Goal: Book appointment/travel/reservation

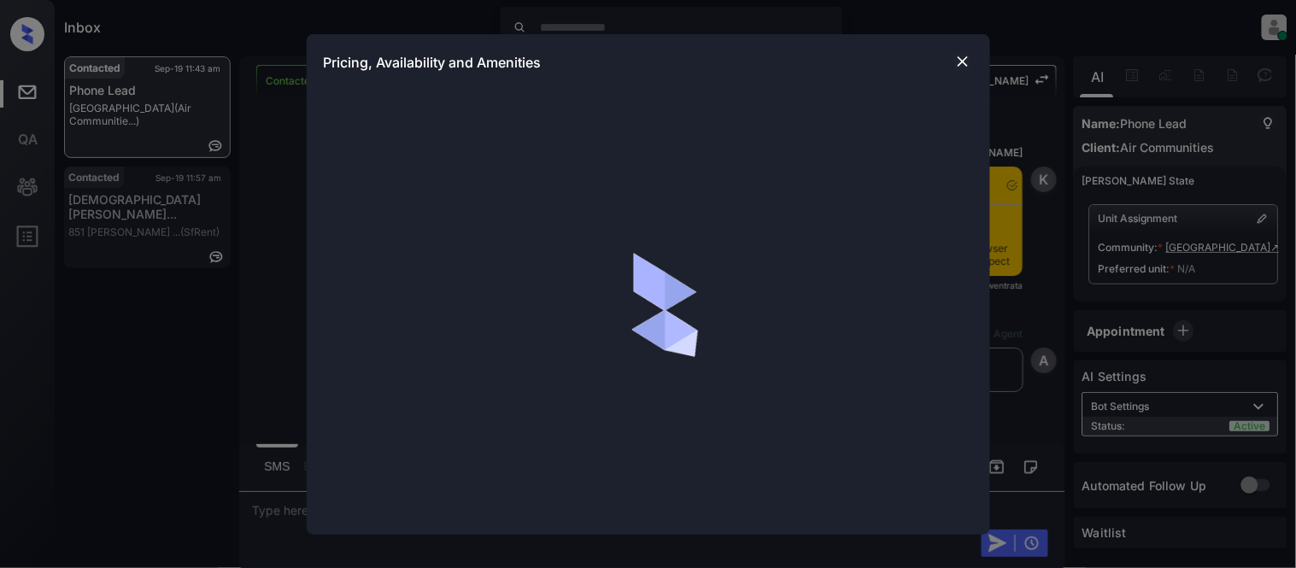
scroll to position [1595, 0]
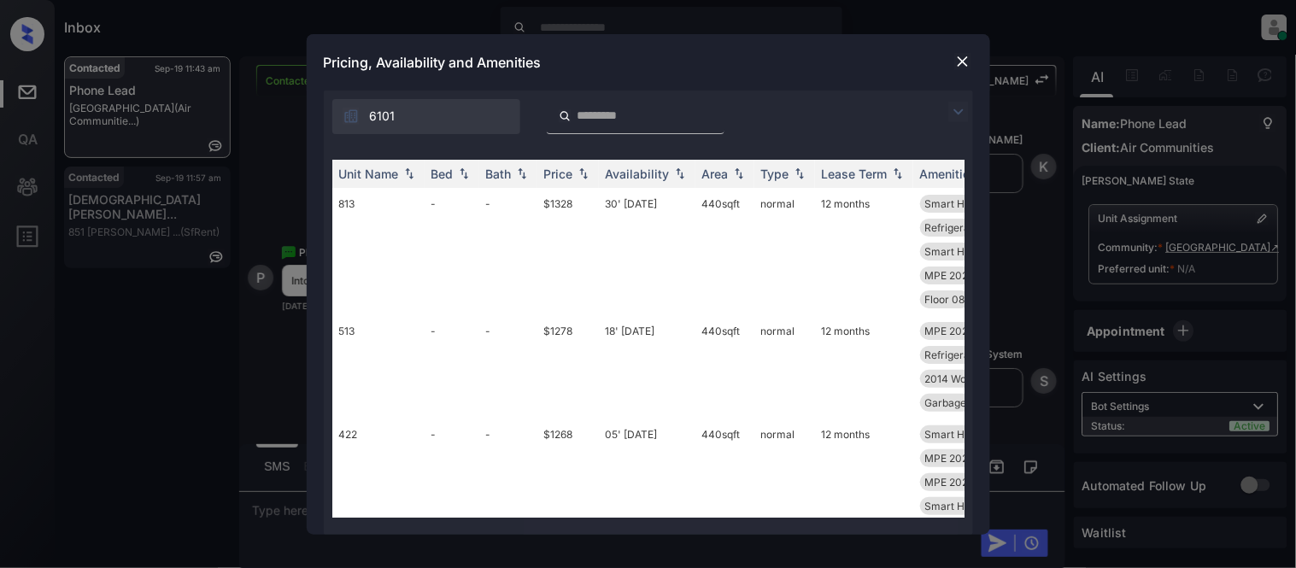
click at [966, 104] on img at bounding box center [958, 112] width 21 height 21
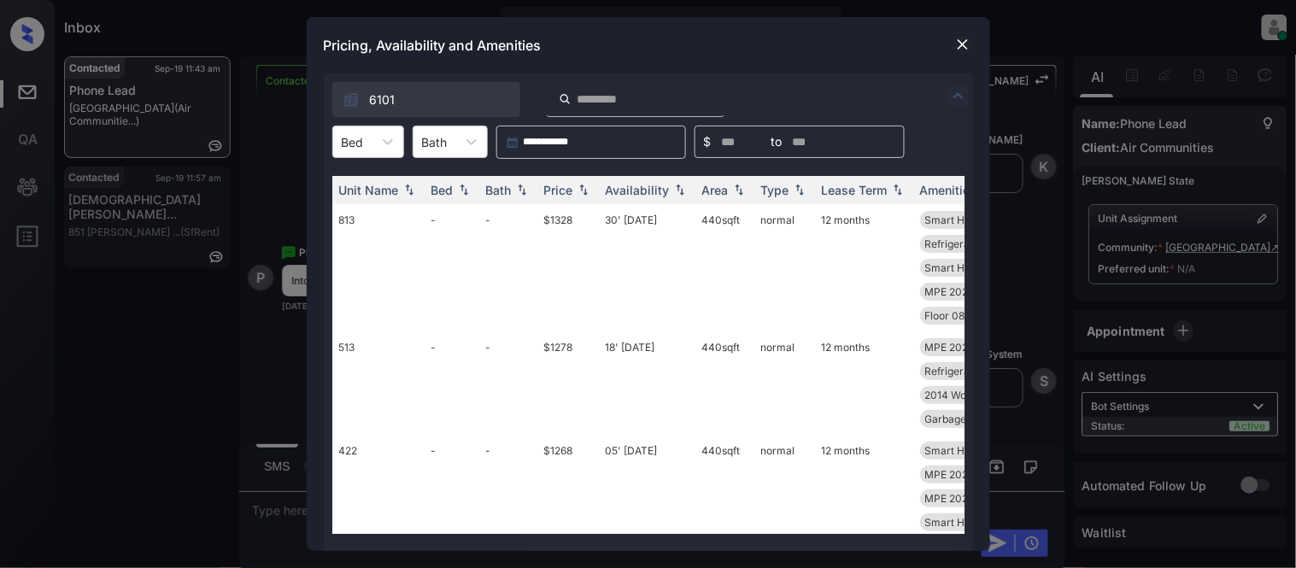
click at [378, 116] on div "6101" at bounding box center [426, 99] width 188 height 35
click at [374, 137] on div at bounding box center [387, 141] width 31 height 31
click at [363, 142] on div at bounding box center [353, 142] width 22 height 18
click at [962, 40] on img at bounding box center [962, 44] width 17 height 17
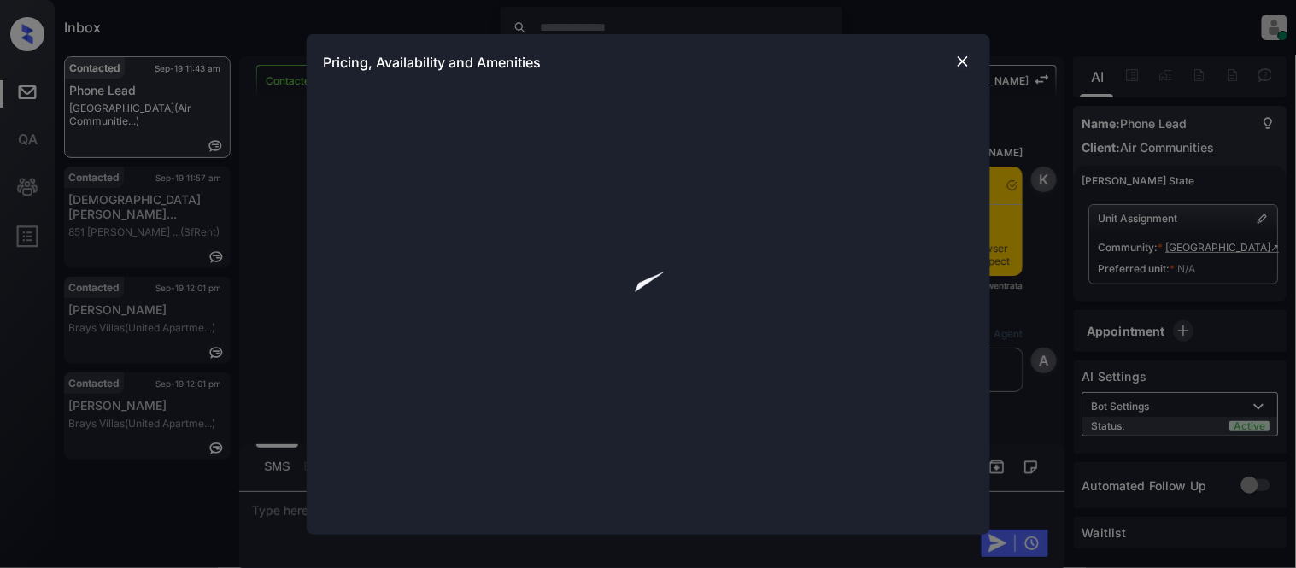
scroll to position [1595, 0]
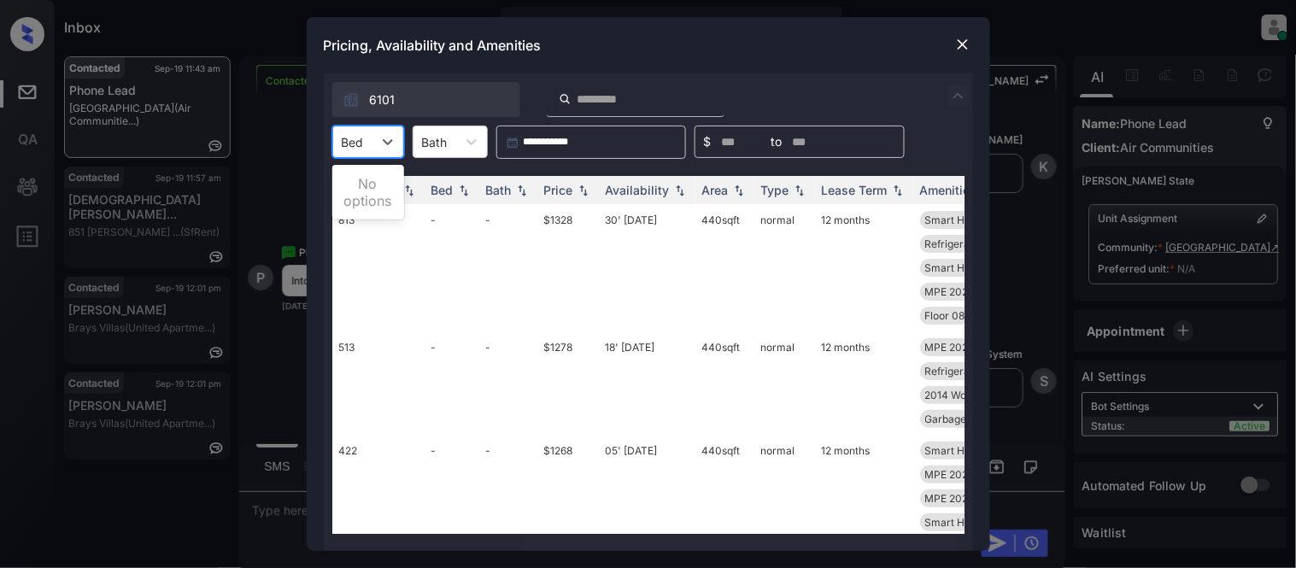
click at [346, 142] on div at bounding box center [353, 142] width 22 height 18
click at [363, 152] on div "Bed" at bounding box center [352, 142] width 39 height 25
click at [644, 211] on td "30' May 25" at bounding box center [647, 267] width 97 height 127
click at [644, 215] on td "30' May 25" at bounding box center [647, 267] width 97 height 127
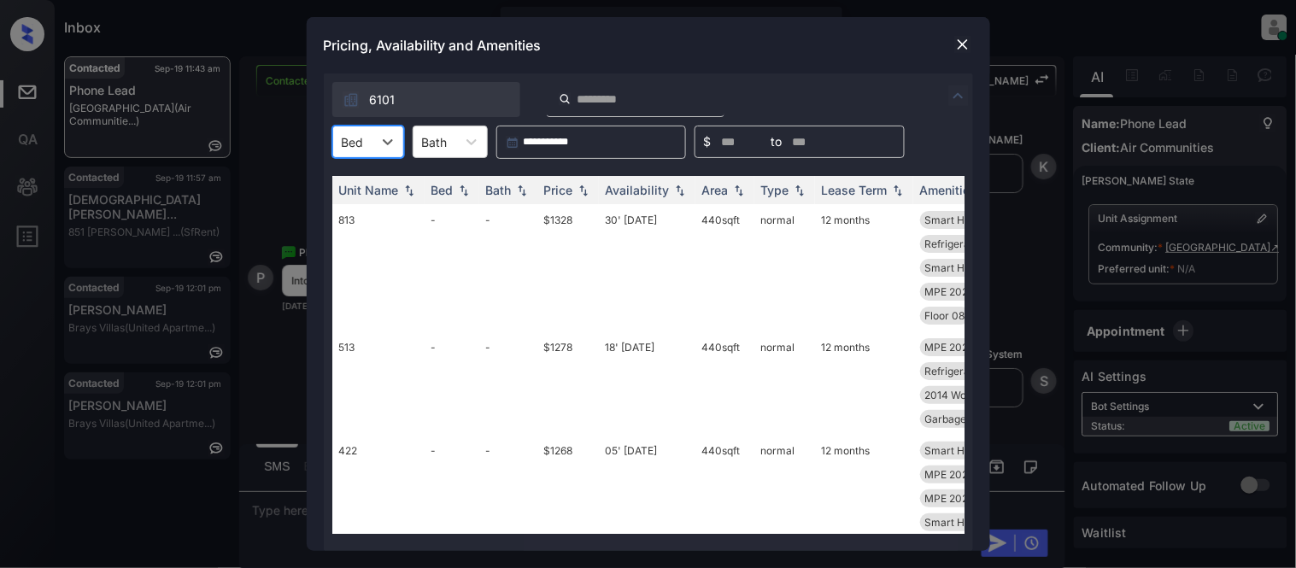
click at [644, 215] on td "30' May 25" at bounding box center [647, 267] width 97 height 127
click at [958, 46] on img at bounding box center [962, 44] width 17 height 17
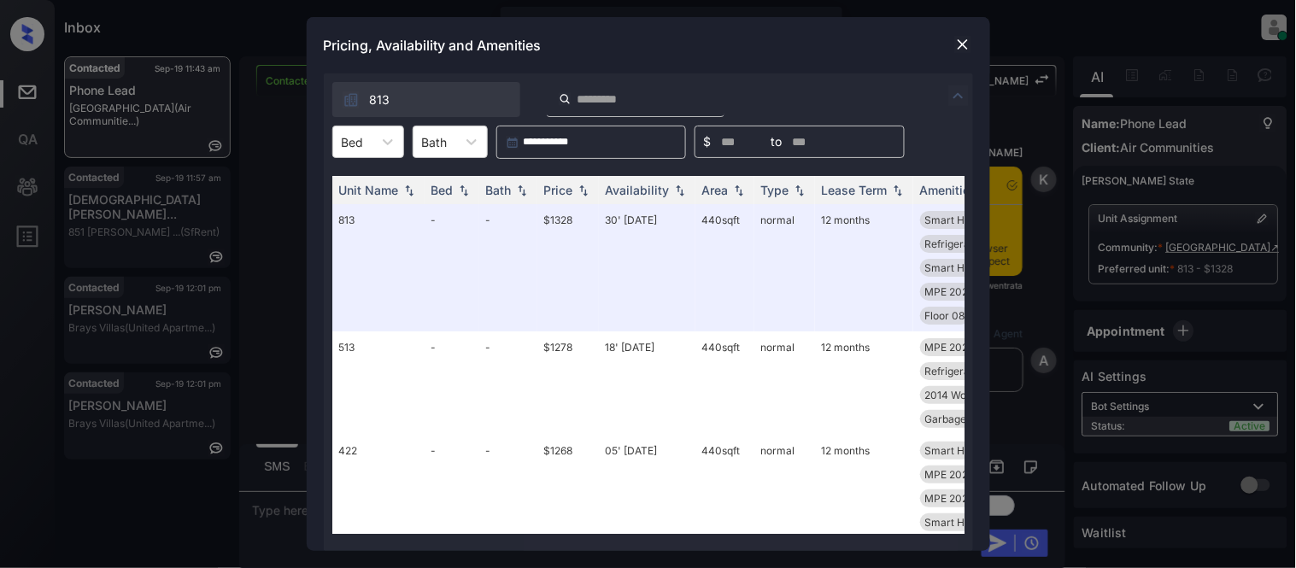
scroll to position [2388, 0]
click at [613, 99] on input "search" at bounding box center [646, 99] width 140 height 15
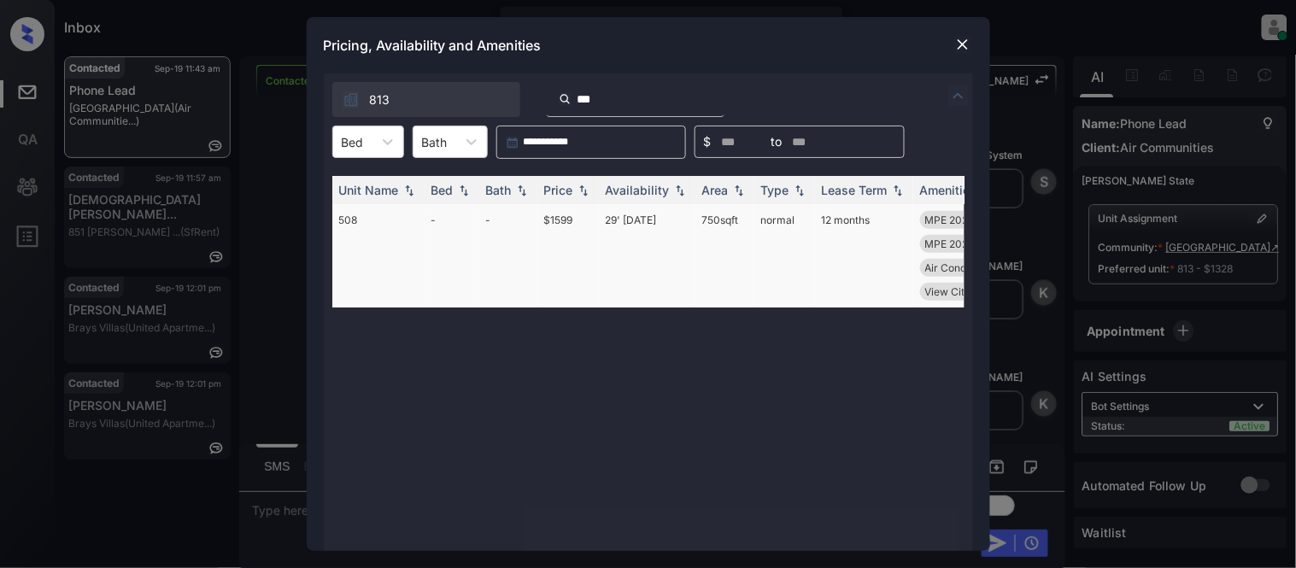
type input "***"
click at [654, 215] on td "29' Aug 25" at bounding box center [647, 255] width 97 height 103
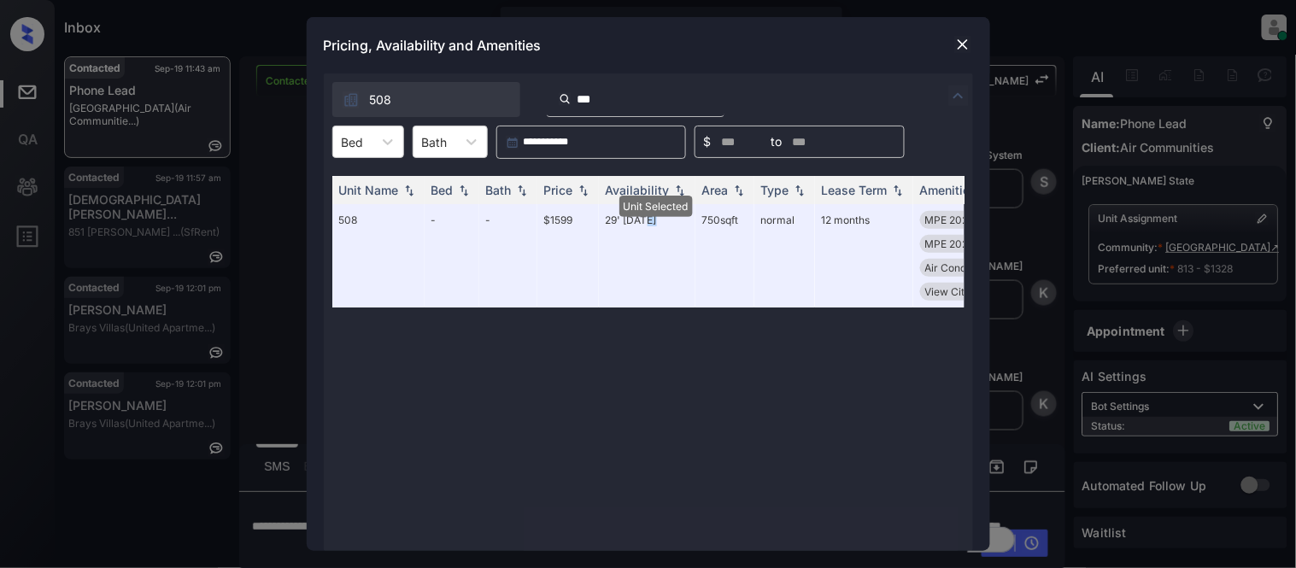
click at [963, 47] on img at bounding box center [962, 44] width 17 height 17
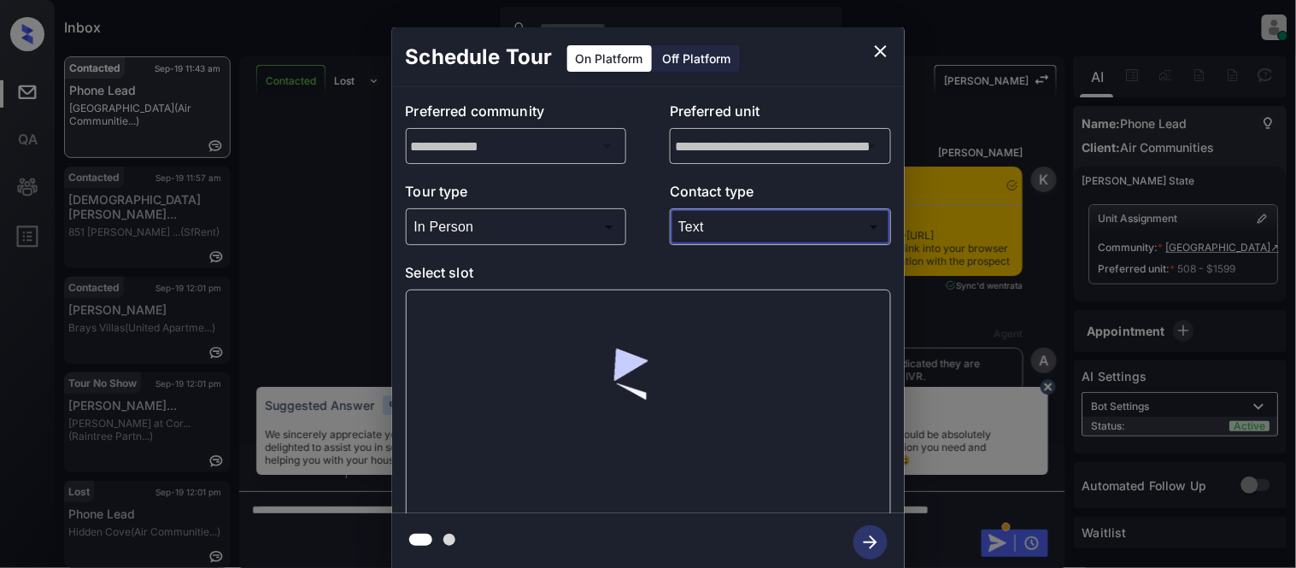
scroll to position [980, 0]
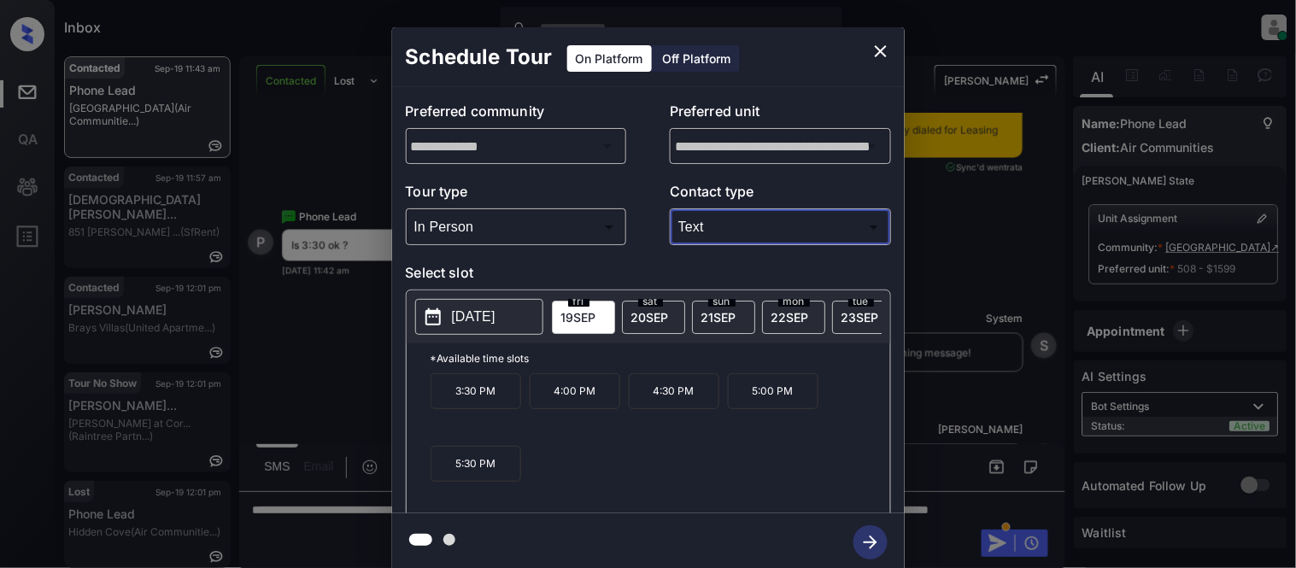
click at [525, 321] on button "[DATE]" at bounding box center [479, 317] width 128 height 36
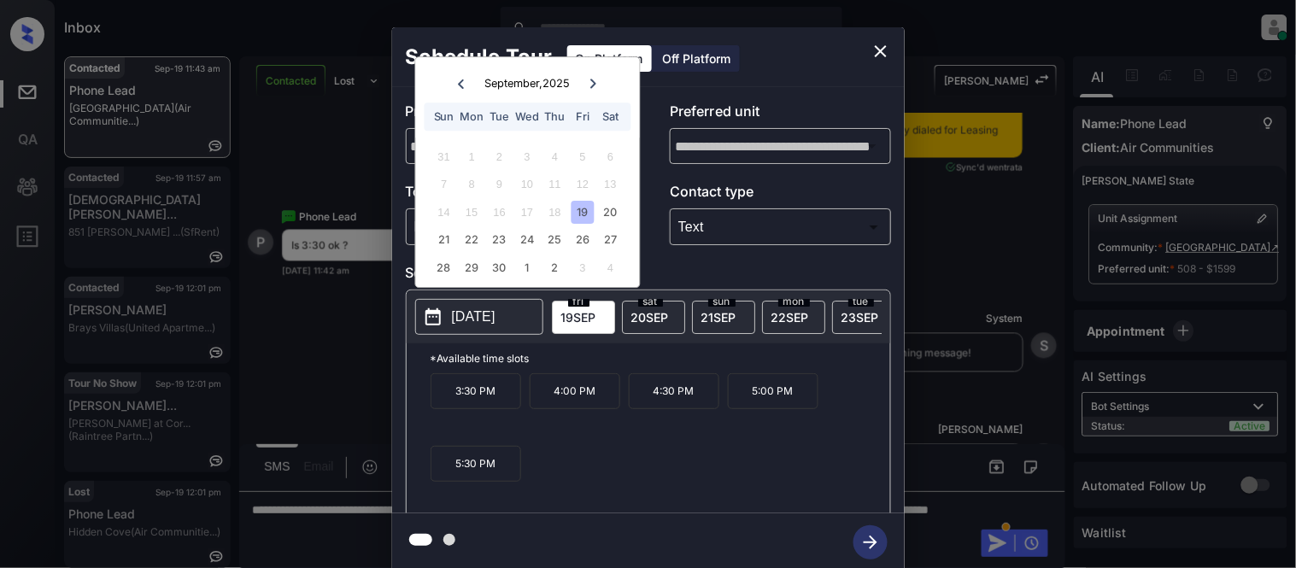
click at [976, 396] on div "**********" at bounding box center [648, 299] width 1296 height 599
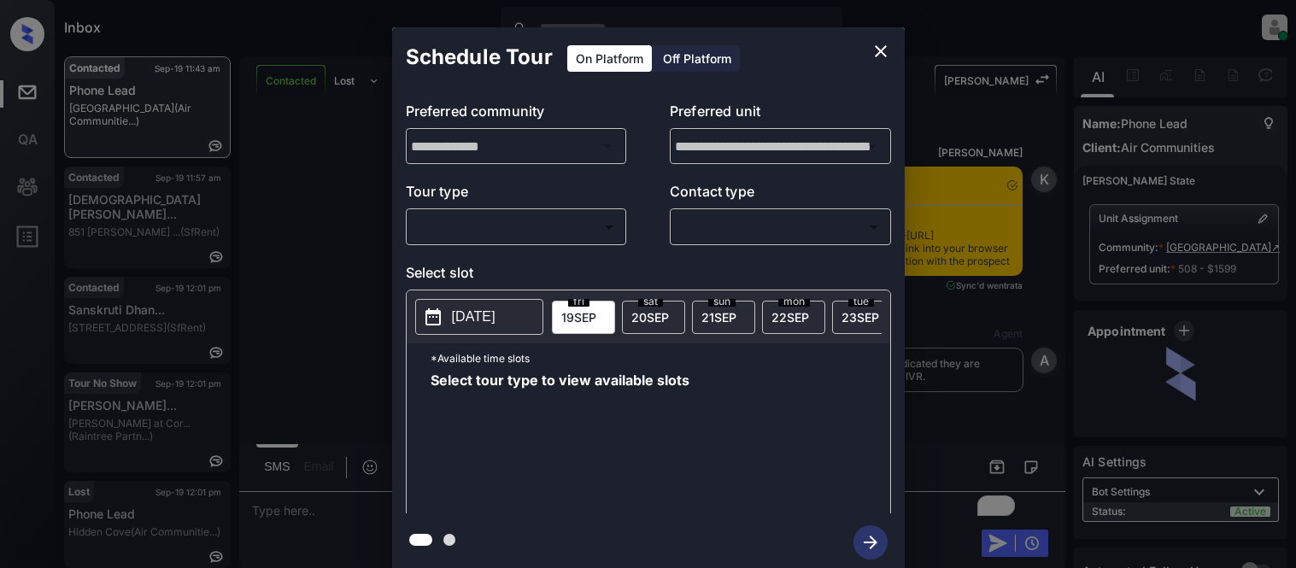
click at [567, 229] on body "Inbox Kristina Cataag Online Set yourself offline Set yourself on break Profile…" at bounding box center [648, 284] width 1296 height 568
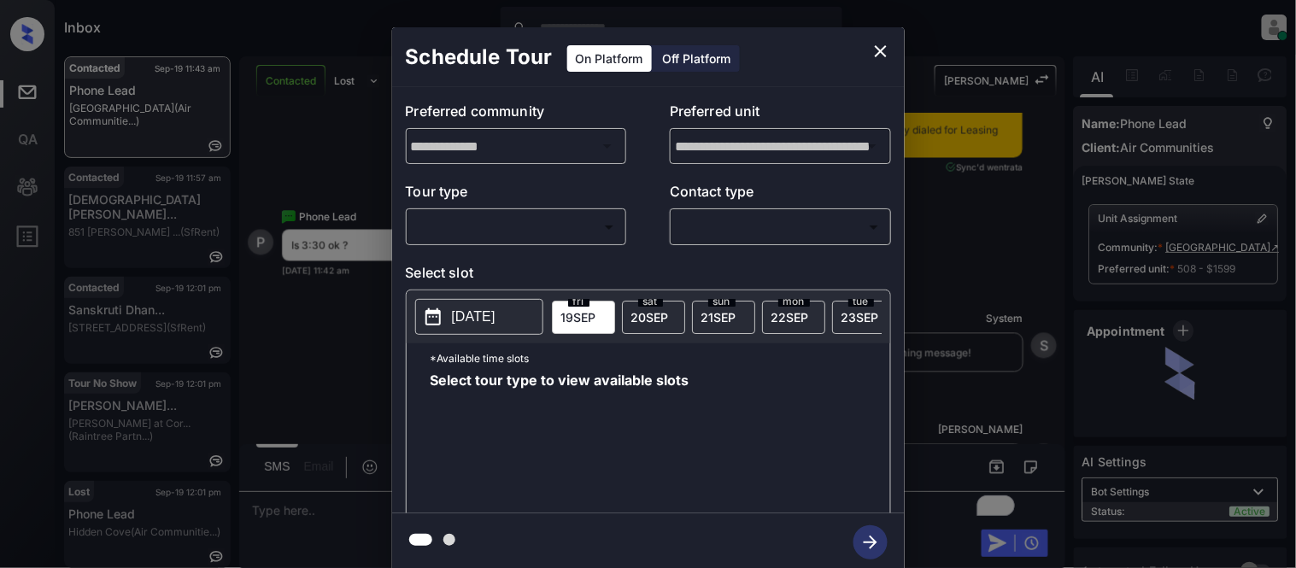
type input "********"
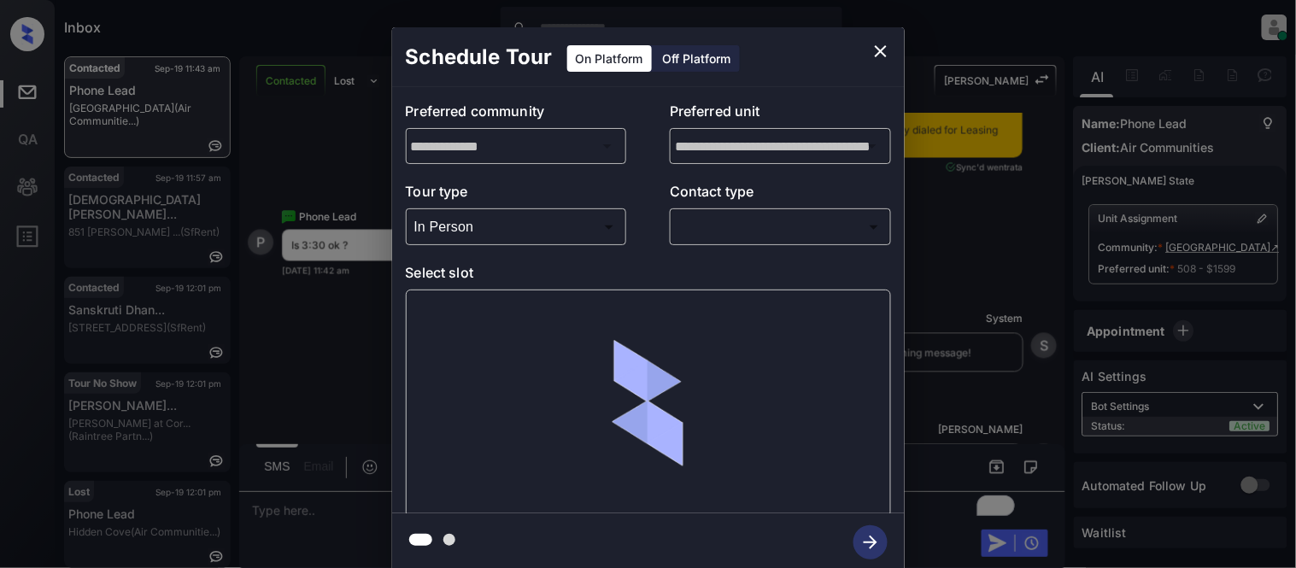
click at [697, 232] on body "Inbox Kristina Cataag Online Set yourself offline Set yourself on break Profile…" at bounding box center [648, 284] width 1296 height 568
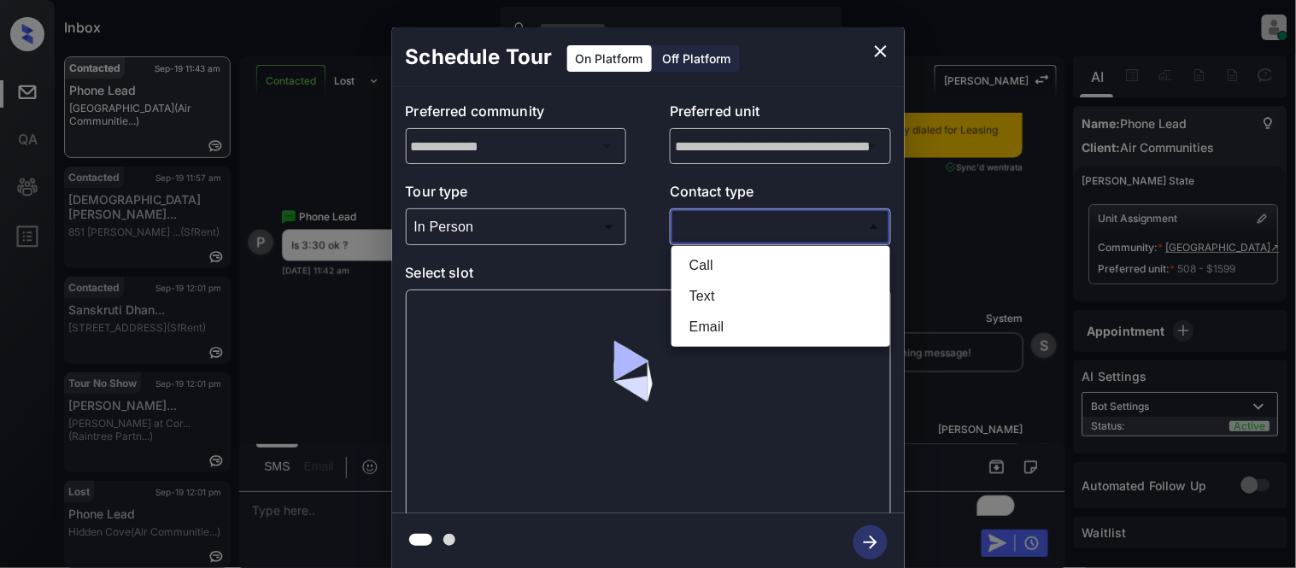
click at [706, 300] on li "Text" at bounding box center [781, 296] width 210 height 31
type input "****"
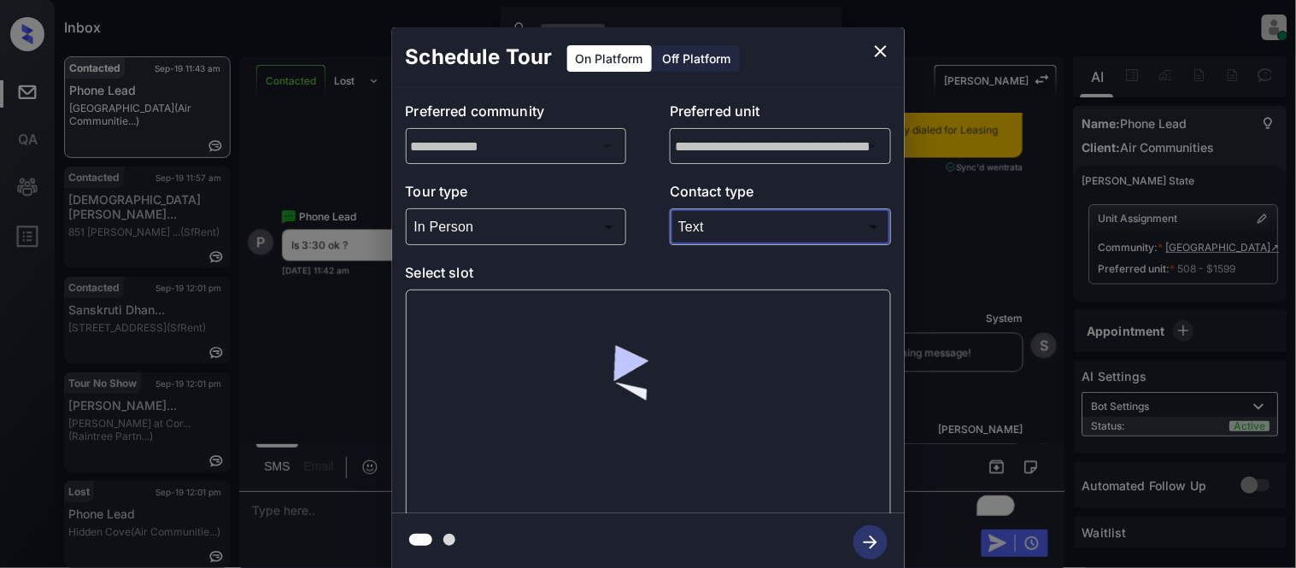
click at [470, 327] on div at bounding box center [648, 404] width 485 height 228
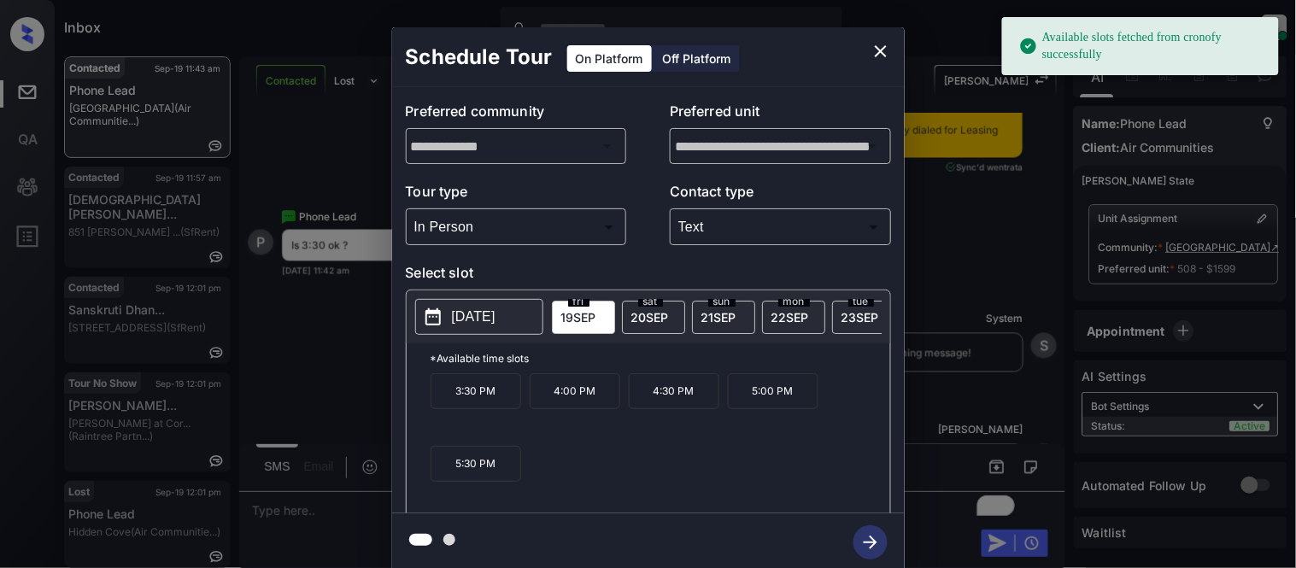
click at [501, 399] on p "3:30 PM" at bounding box center [476, 391] width 91 height 36
click at [875, 542] on icon "button" at bounding box center [871, 543] width 14 height 14
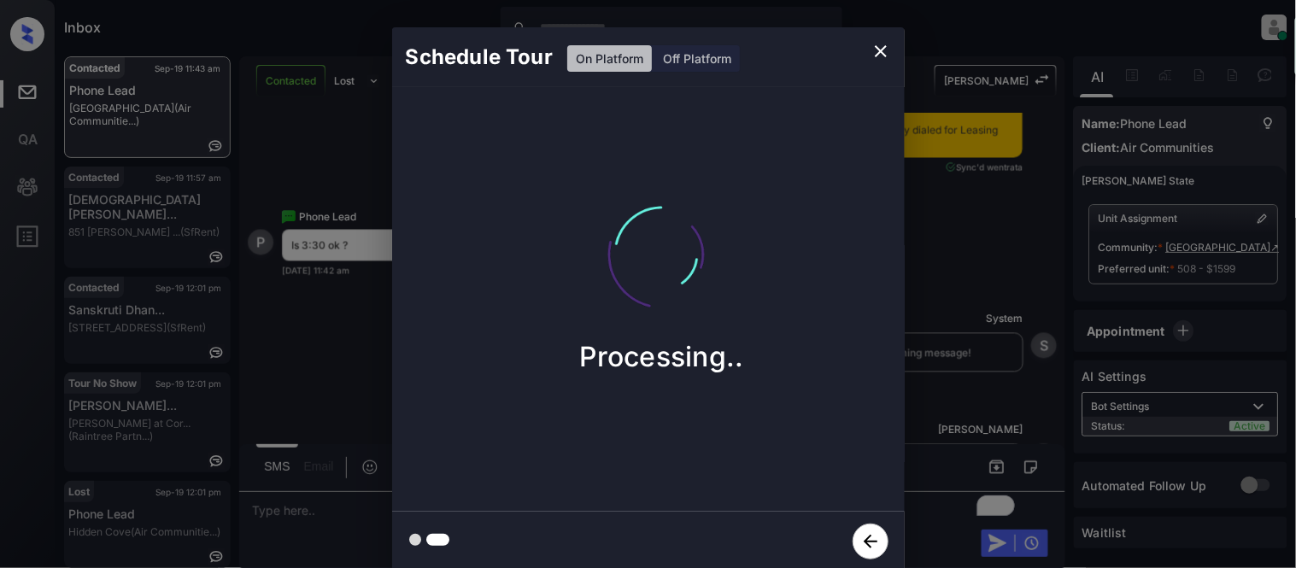
click at [946, 400] on div "Schedule Tour On Platform Off Platform Processing.." at bounding box center [648, 299] width 1296 height 599
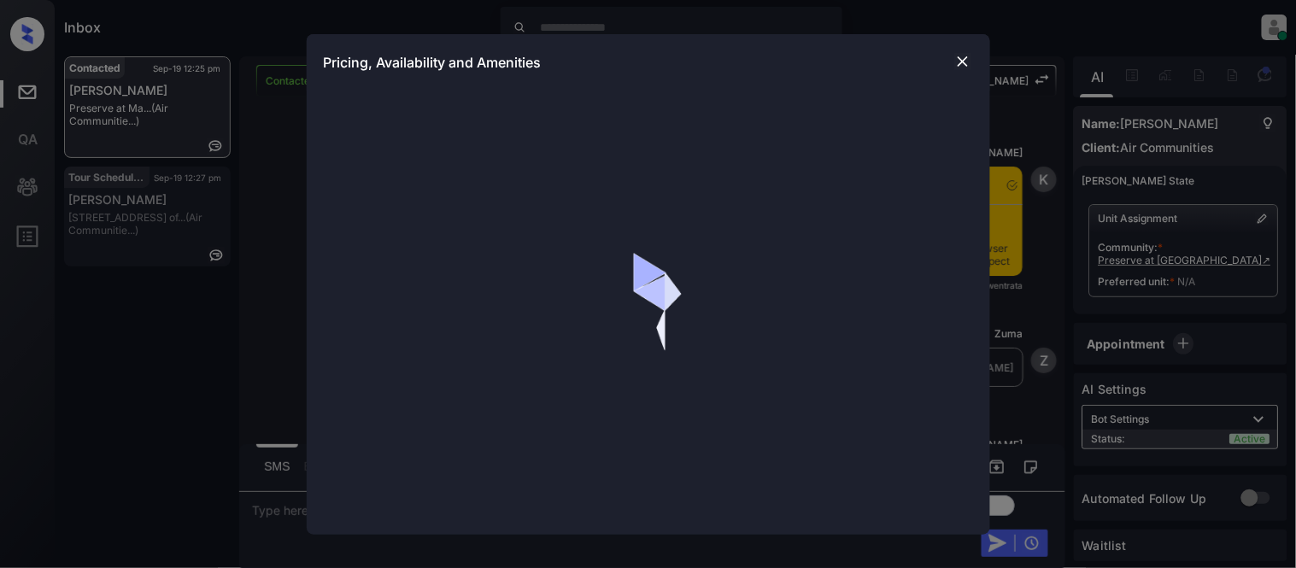
scroll to position [2104, 0]
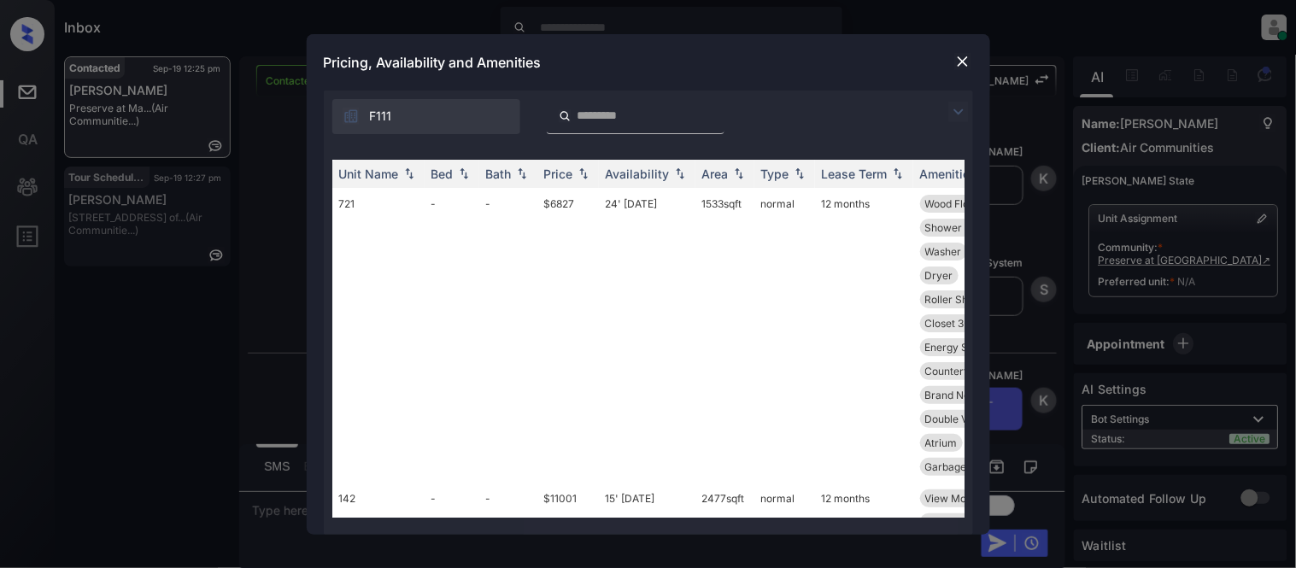
click at [957, 57] on img at bounding box center [962, 61] width 17 height 17
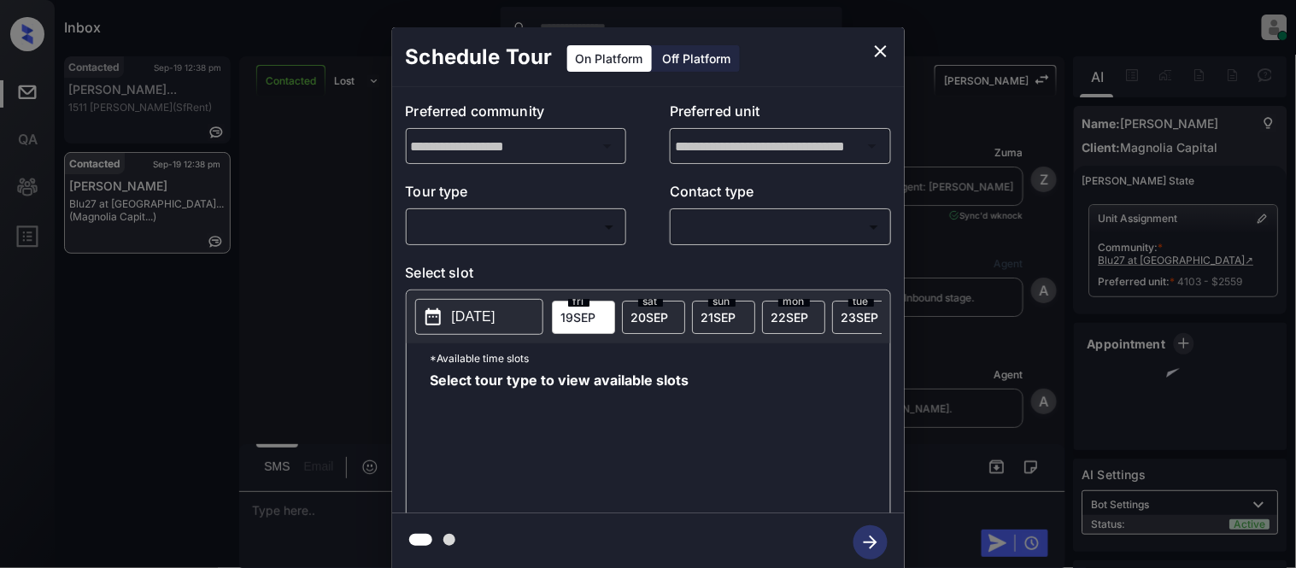
scroll to position [820, 0]
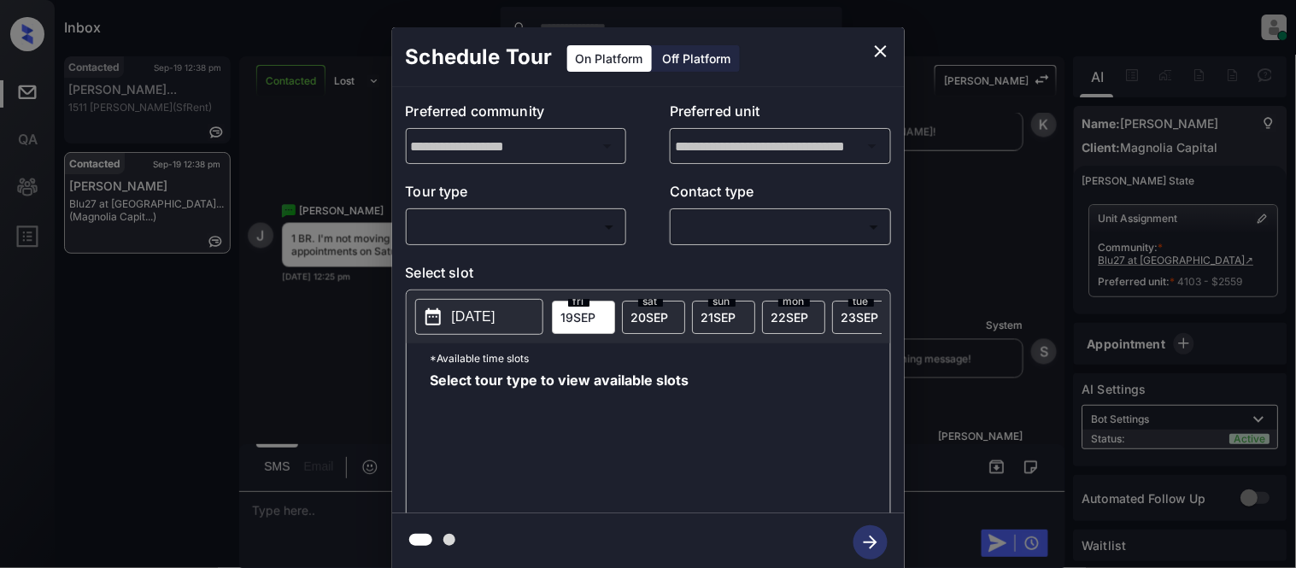
click at [881, 53] on icon "close" at bounding box center [880, 51] width 21 height 21
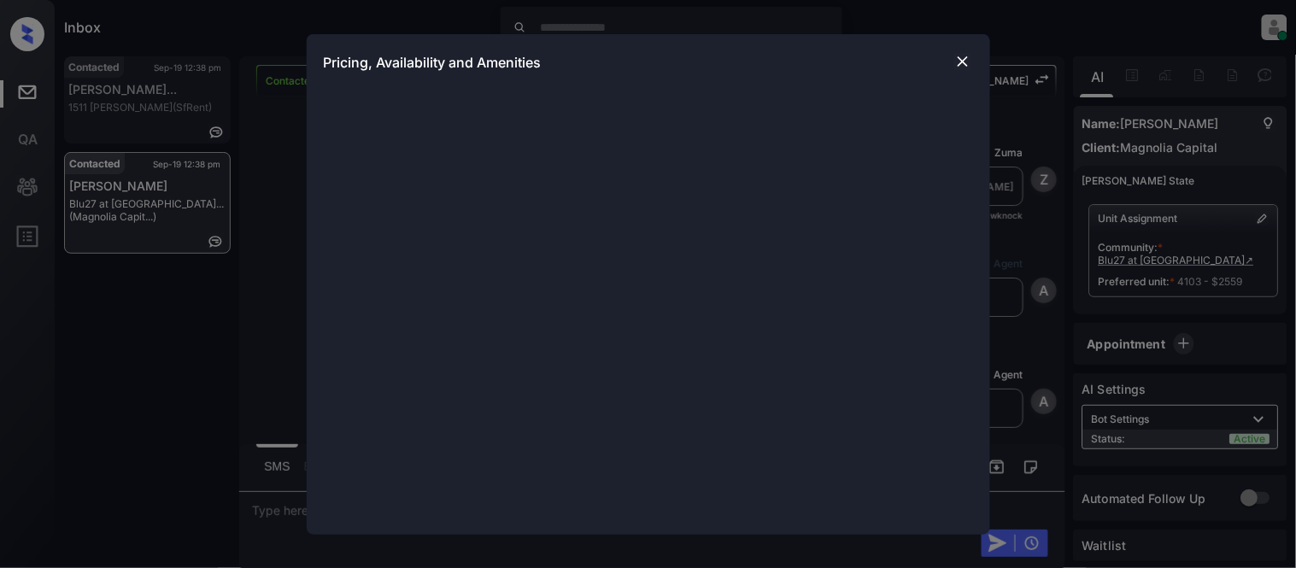
scroll to position [820, 0]
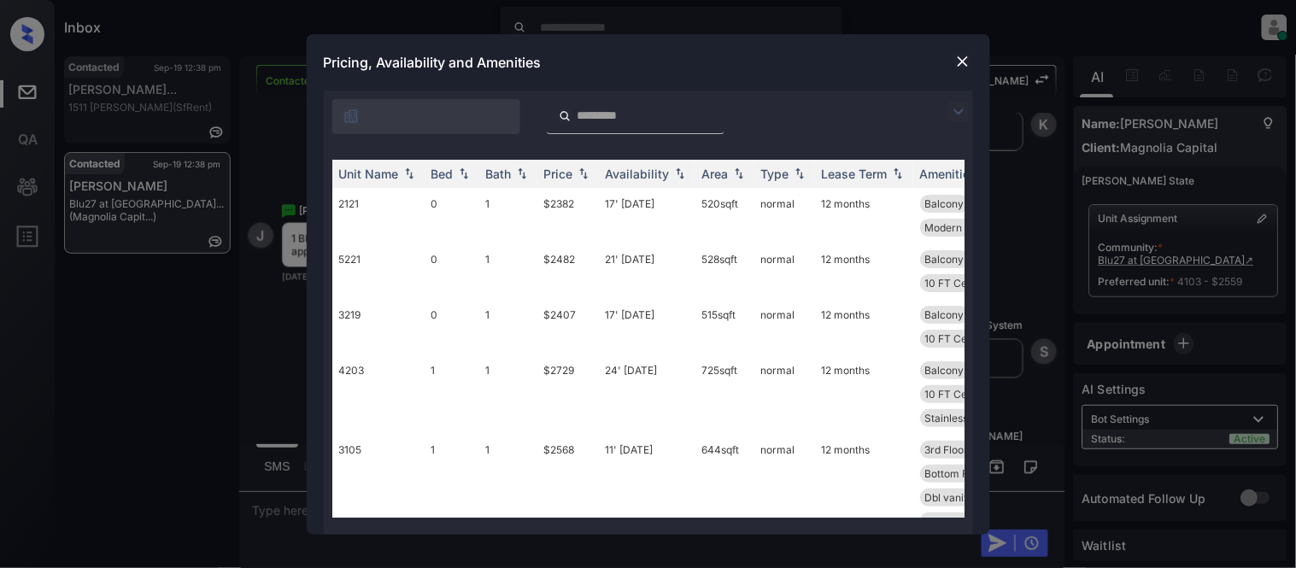
click at [959, 102] on img at bounding box center [958, 112] width 21 height 21
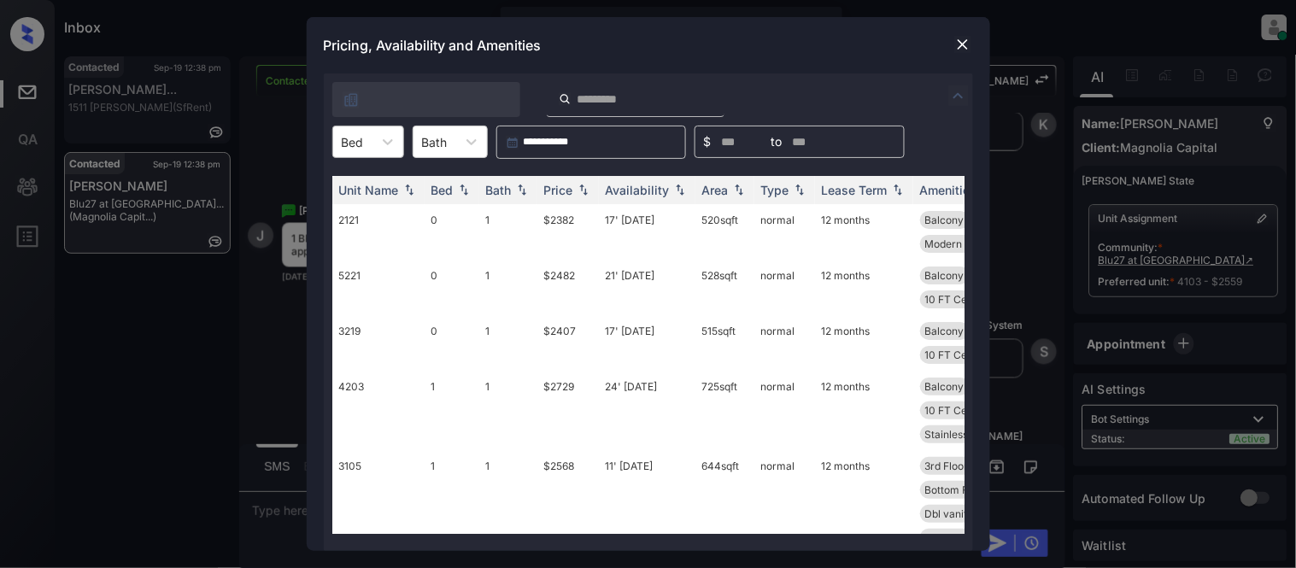
click at [368, 151] on div "Bed" at bounding box center [352, 142] width 39 height 25
click at [345, 209] on div "1" at bounding box center [368, 214] width 72 height 31
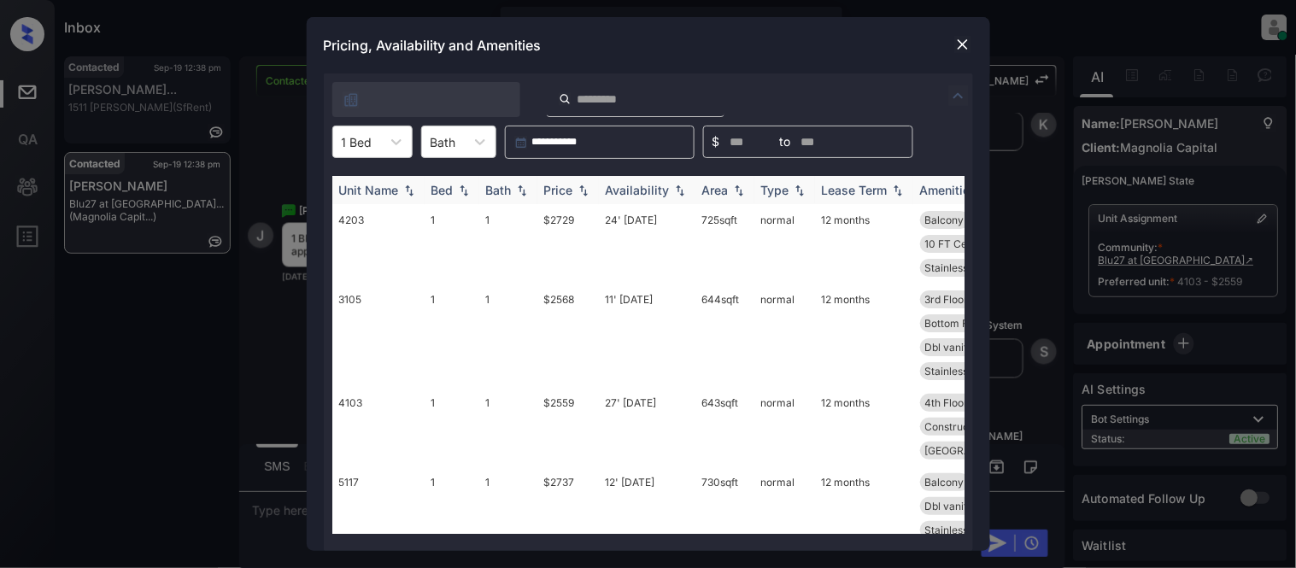
click at [566, 185] on div "Price" at bounding box center [558, 190] width 29 height 15
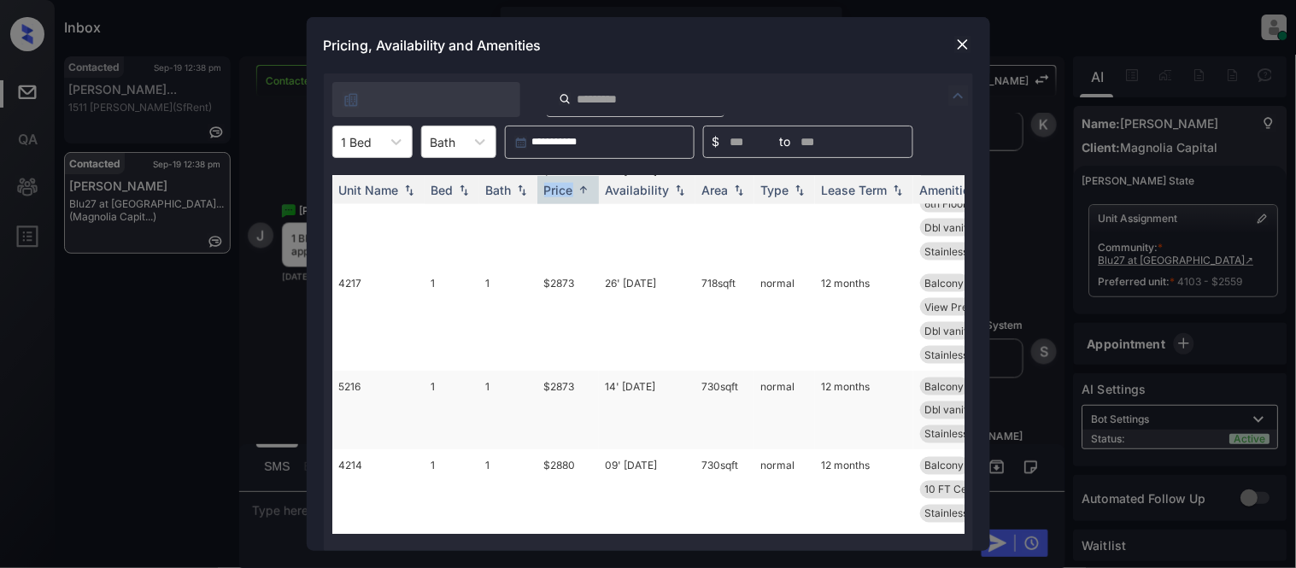
scroll to position [612, 0]
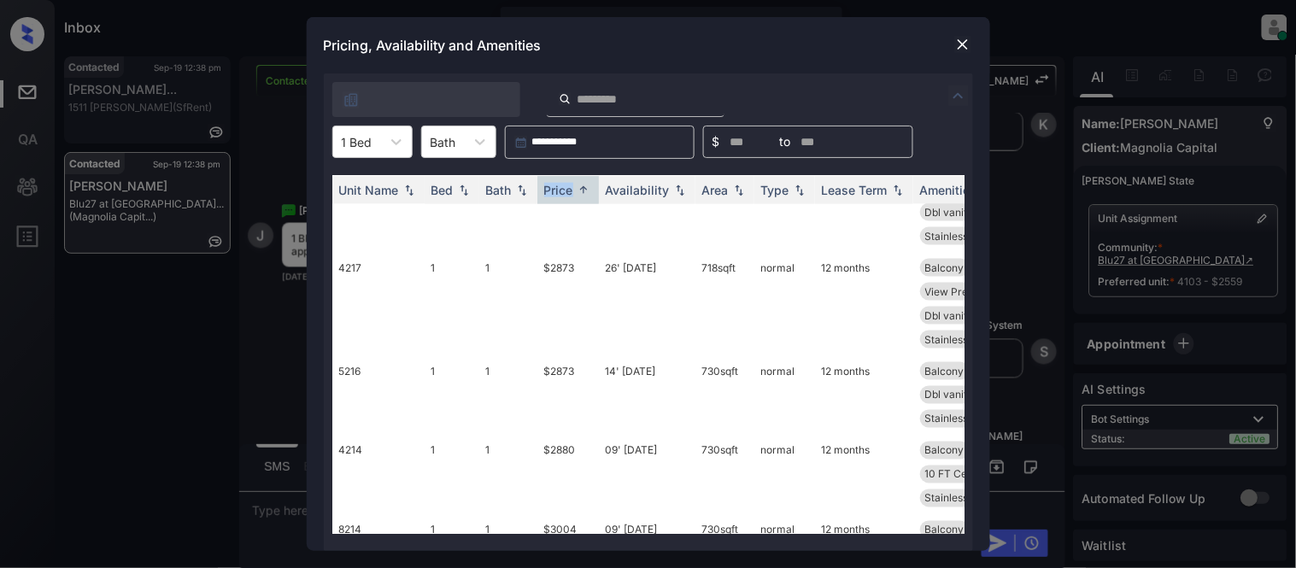
click at [960, 48] on img at bounding box center [962, 44] width 17 height 17
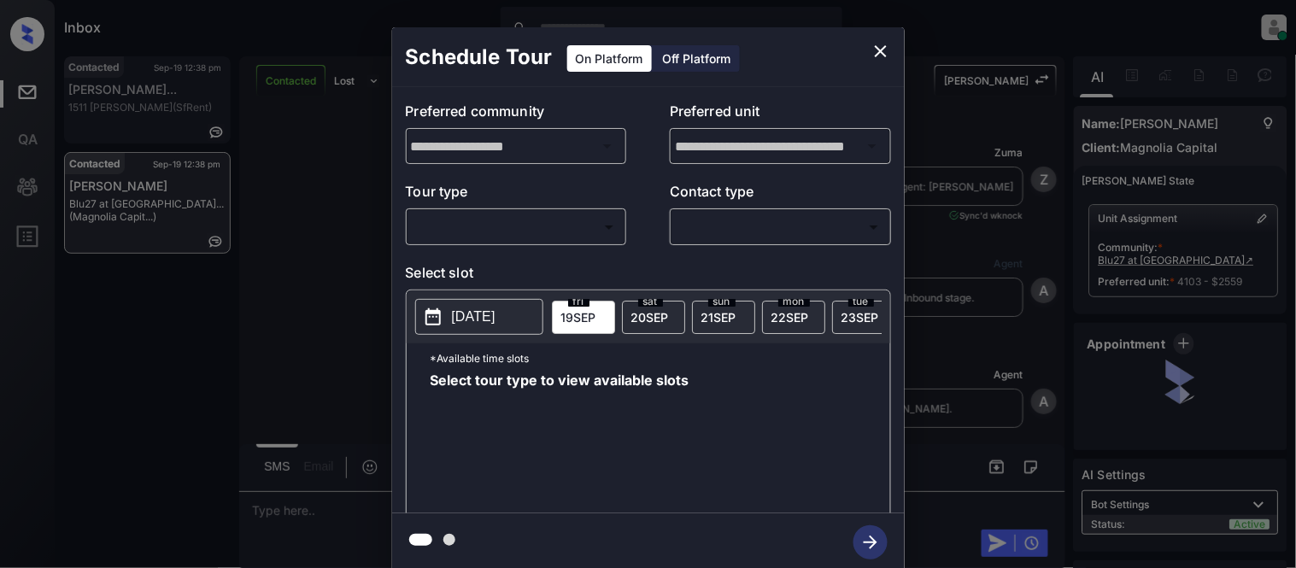
click at [492, 223] on body "Inbox [PERSON_NAME] Cataag Online Set yourself offline Set yourself on break Pr…" at bounding box center [648, 284] width 1296 height 568
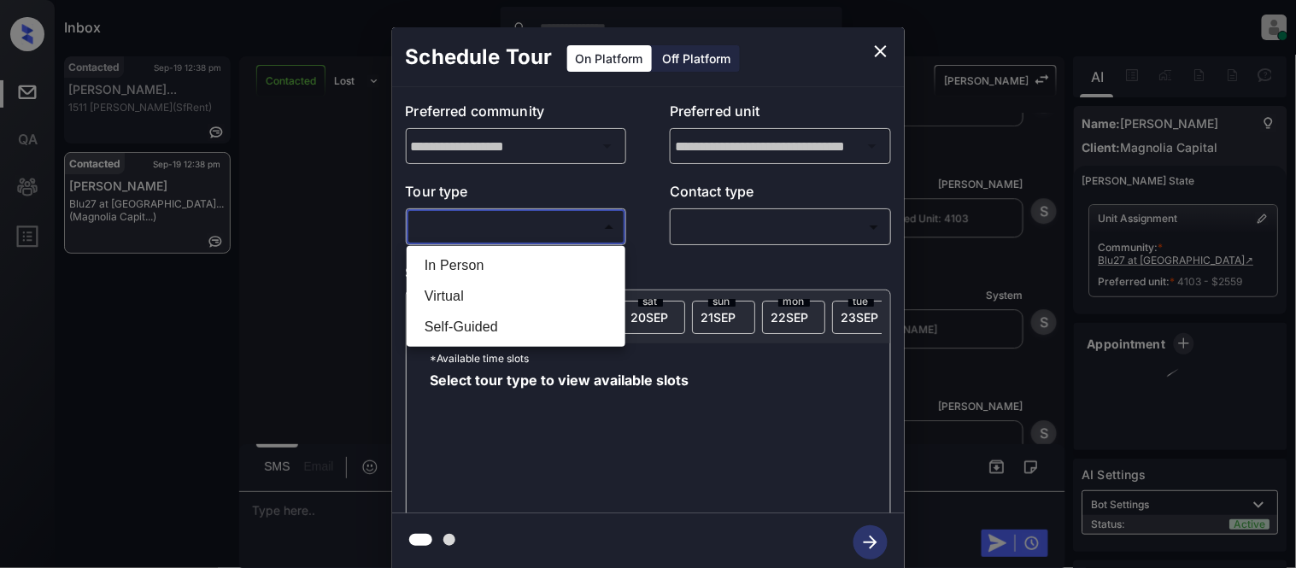
click at [485, 259] on li "In Person" at bounding box center [516, 265] width 210 height 31
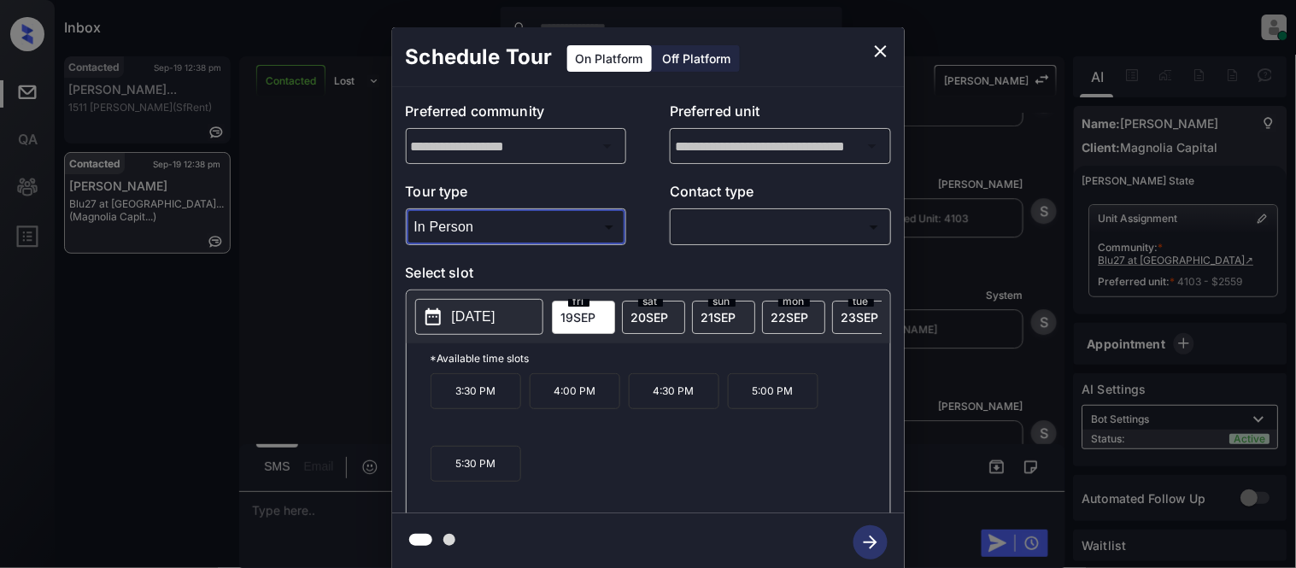
type input "********"
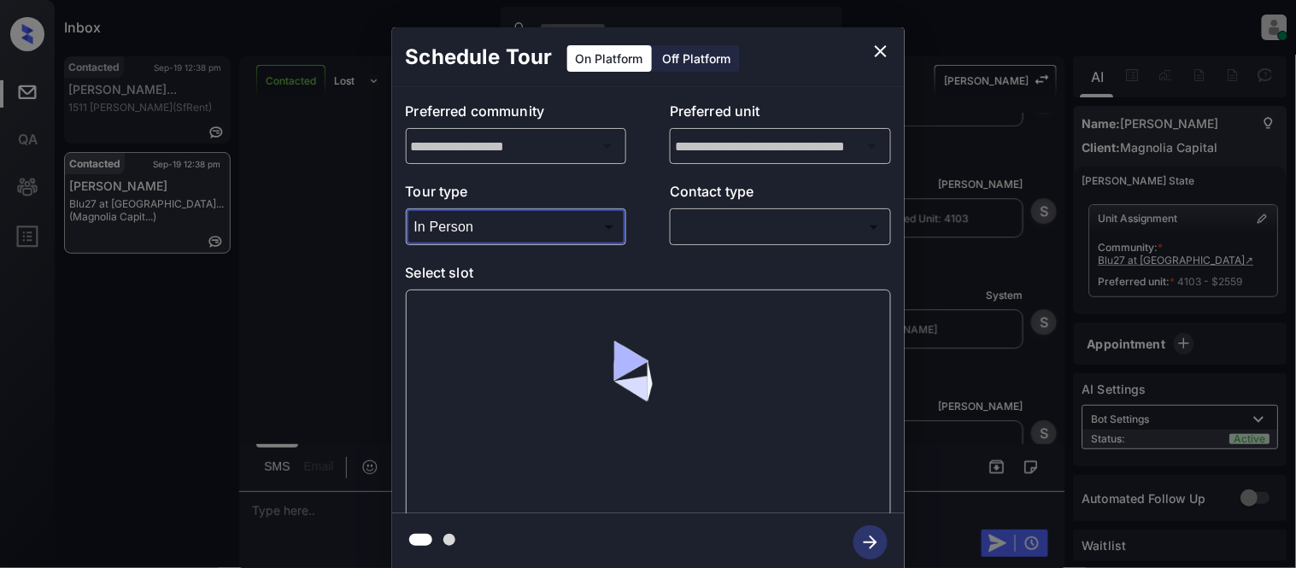
click at [757, 220] on body "Inbox Kristina Cataag Online Set yourself offline Set yourself on break Profile…" at bounding box center [648, 284] width 1296 height 568
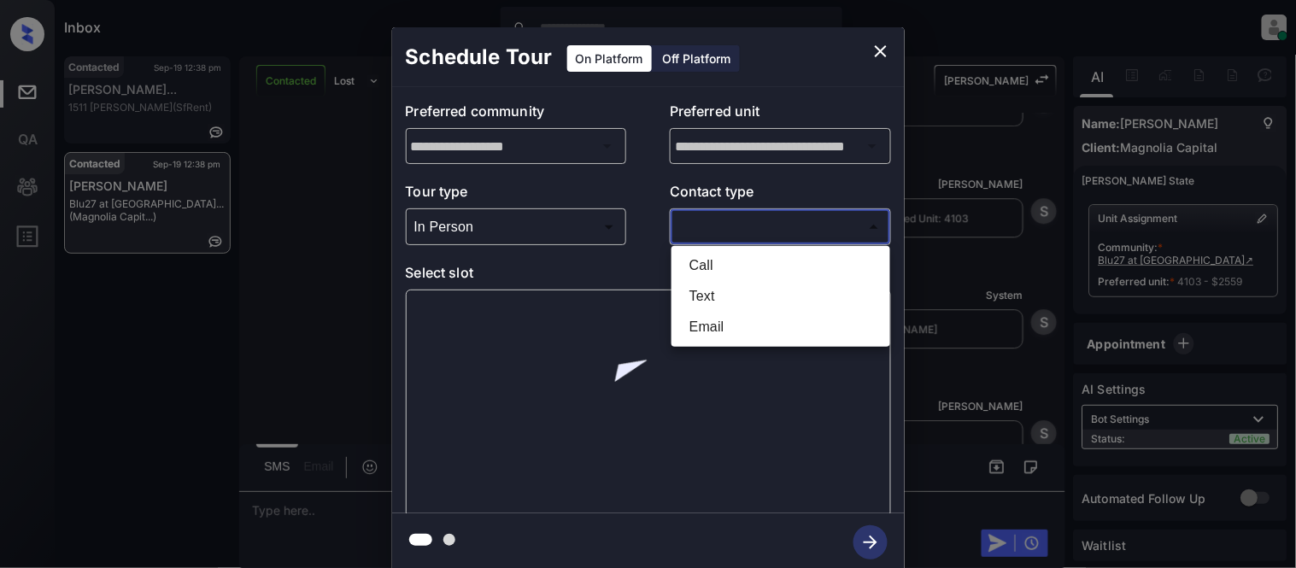
click at [700, 296] on li "Text" at bounding box center [781, 296] width 210 height 31
type input "****"
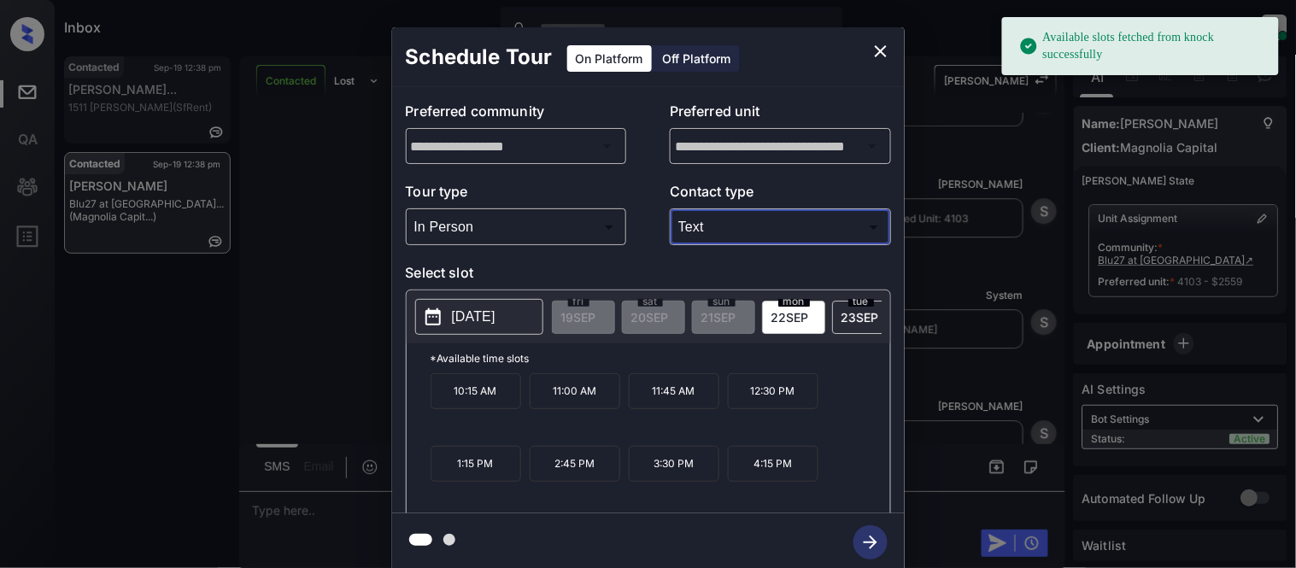
click at [495, 312] on p "[DATE]" at bounding box center [474, 317] width 44 height 21
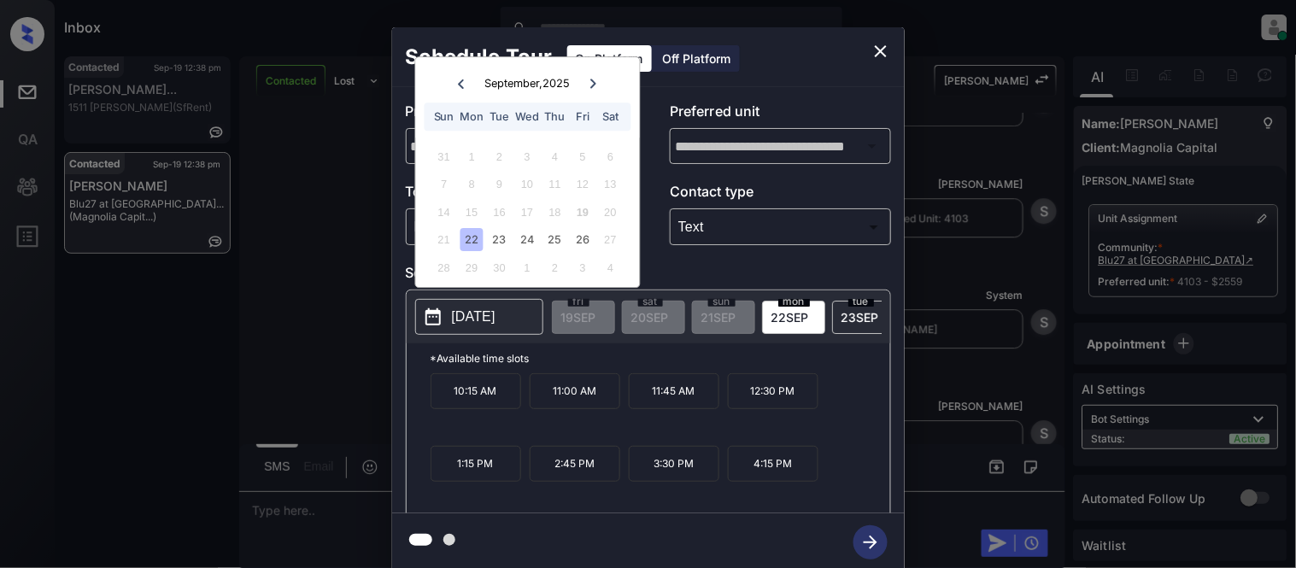
click at [880, 53] on icon "close" at bounding box center [881, 51] width 12 height 12
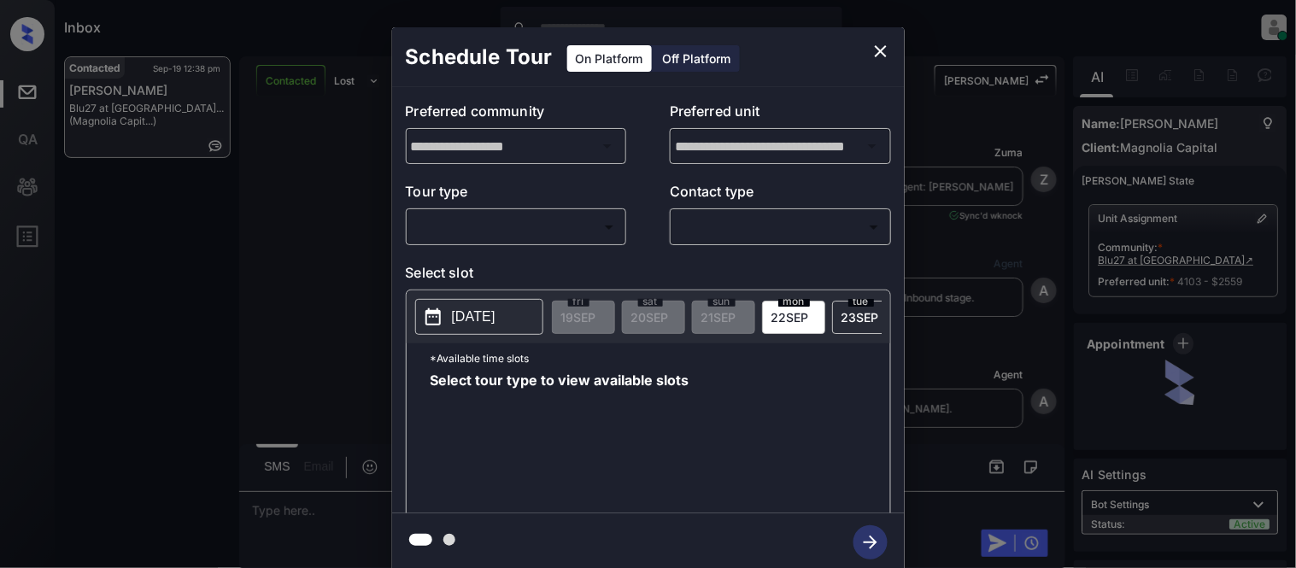
scroll to position [1294, 0]
click at [542, 218] on body "Inbox [PERSON_NAME] Cataag Online Set yourself offline Set yourself on break Pr…" at bounding box center [648, 284] width 1296 height 568
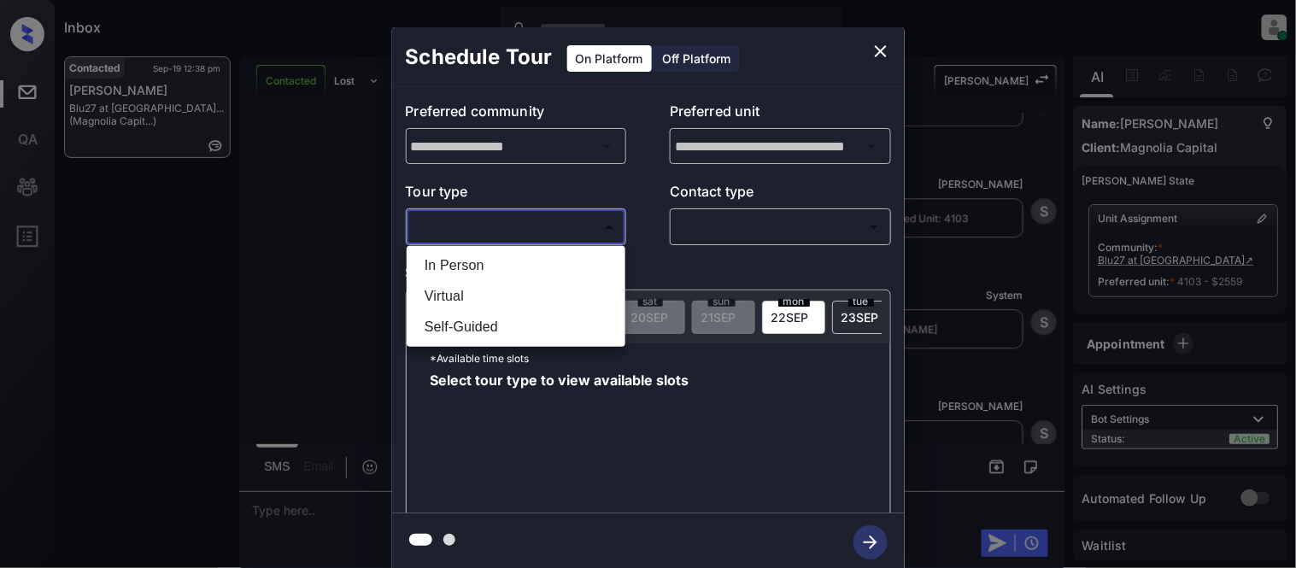
click at [878, 53] on div at bounding box center [648, 284] width 1296 height 568
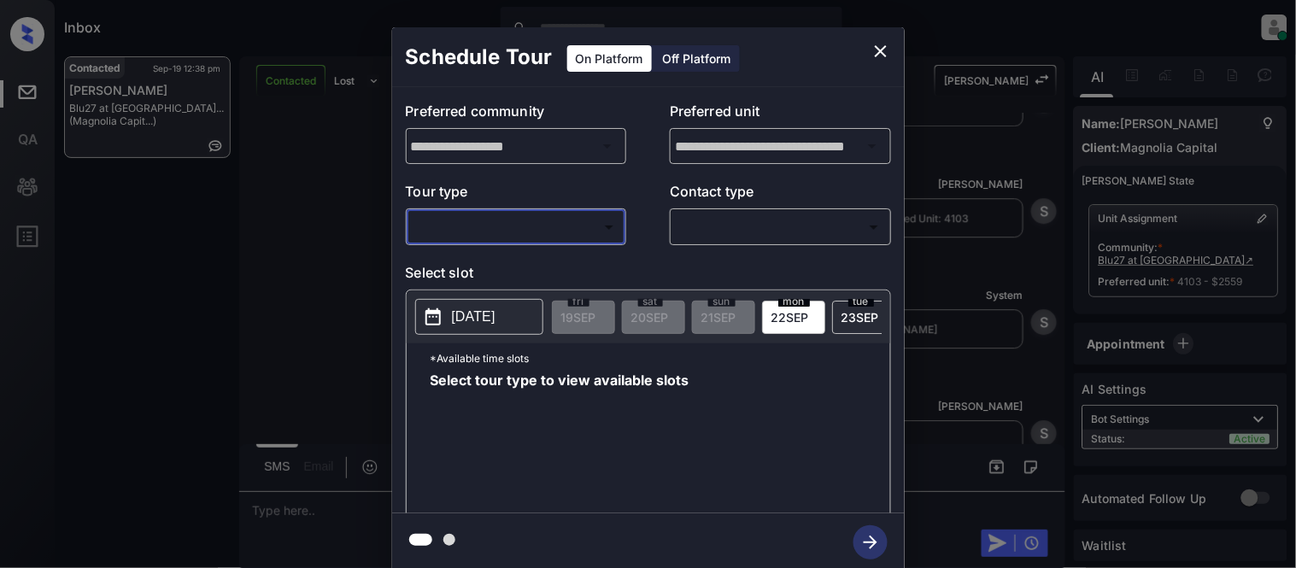
click at [1010, 155] on div "**********" at bounding box center [648, 299] width 1296 height 599
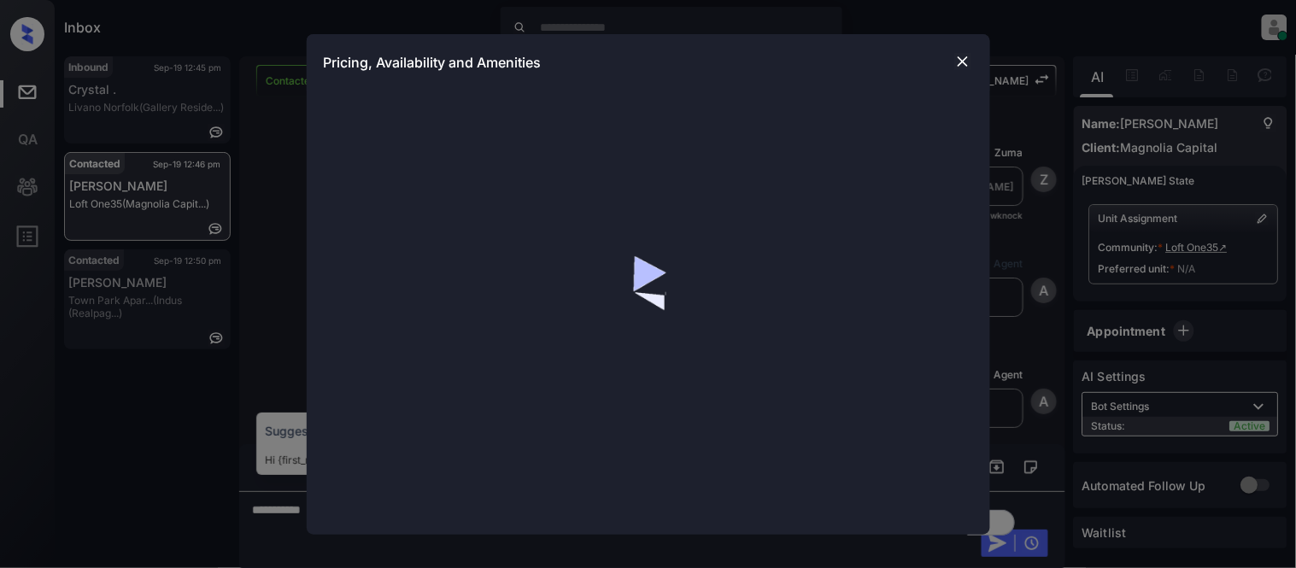
scroll to position [1027, 0]
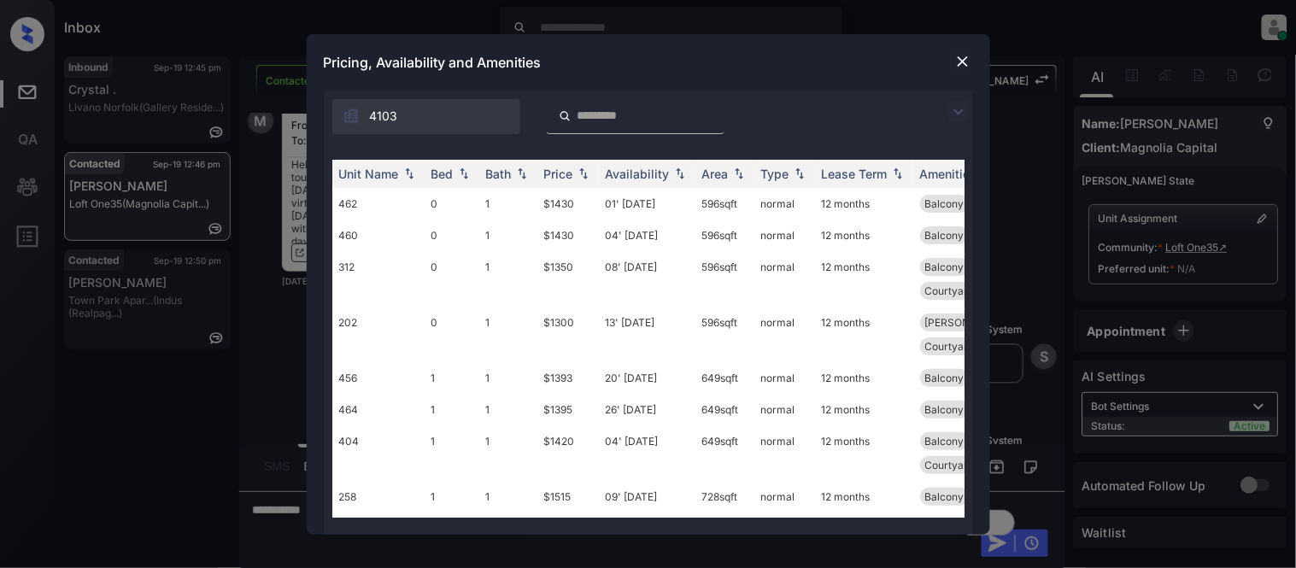
click at [952, 112] on img at bounding box center [958, 112] width 21 height 21
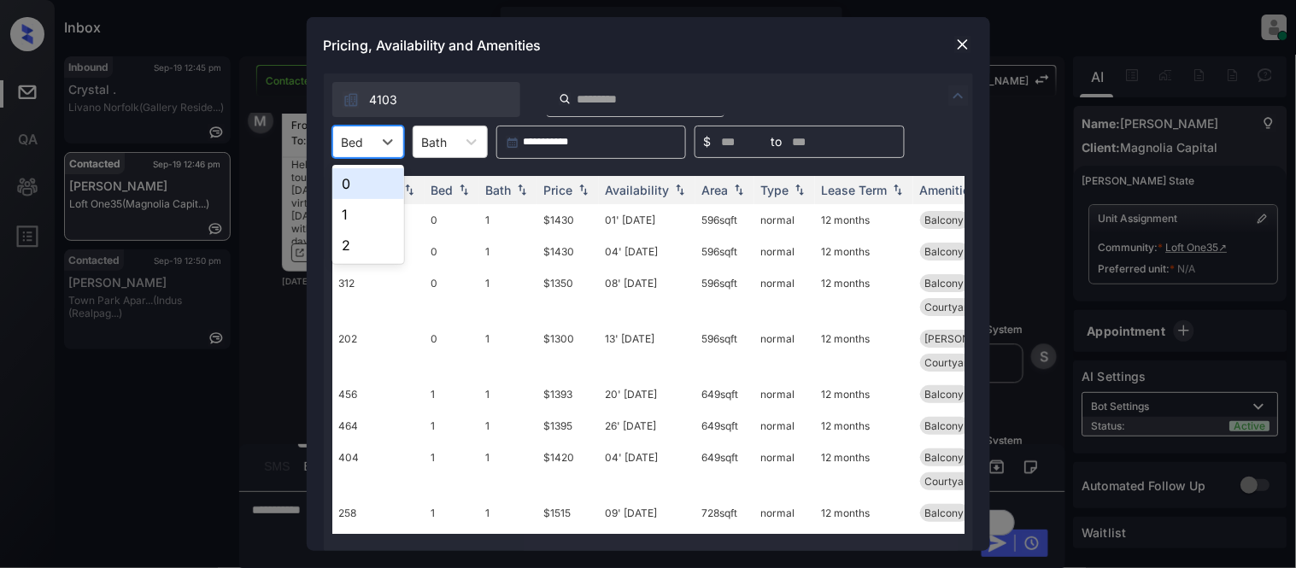
click at [338, 146] on div "Bed" at bounding box center [352, 142] width 39 height 25
click at [363, 202] on div "1" at bounding box center [368, 214] width 72 height 31
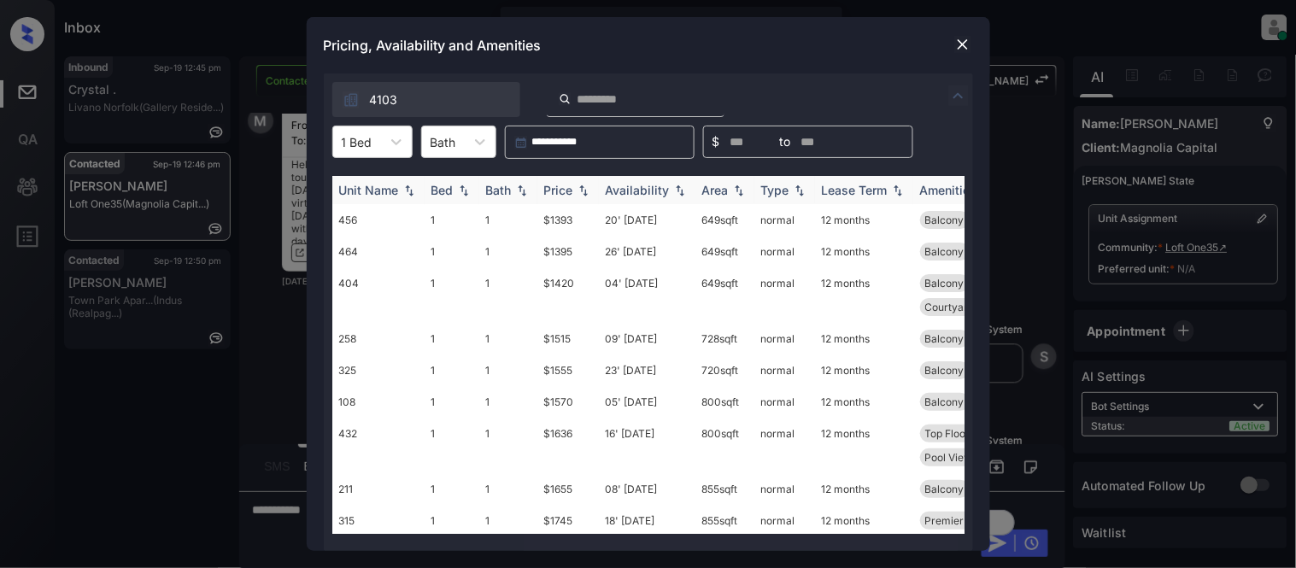
click at [576, 190] on img at bounding box center [583, 191] width 17 height 12
click at [576, 190] on img at bounding box center [583, 190] width 17 height 13
click at [566, 190] on div "Price" at bounding box center [558, 190] width 29 height 15
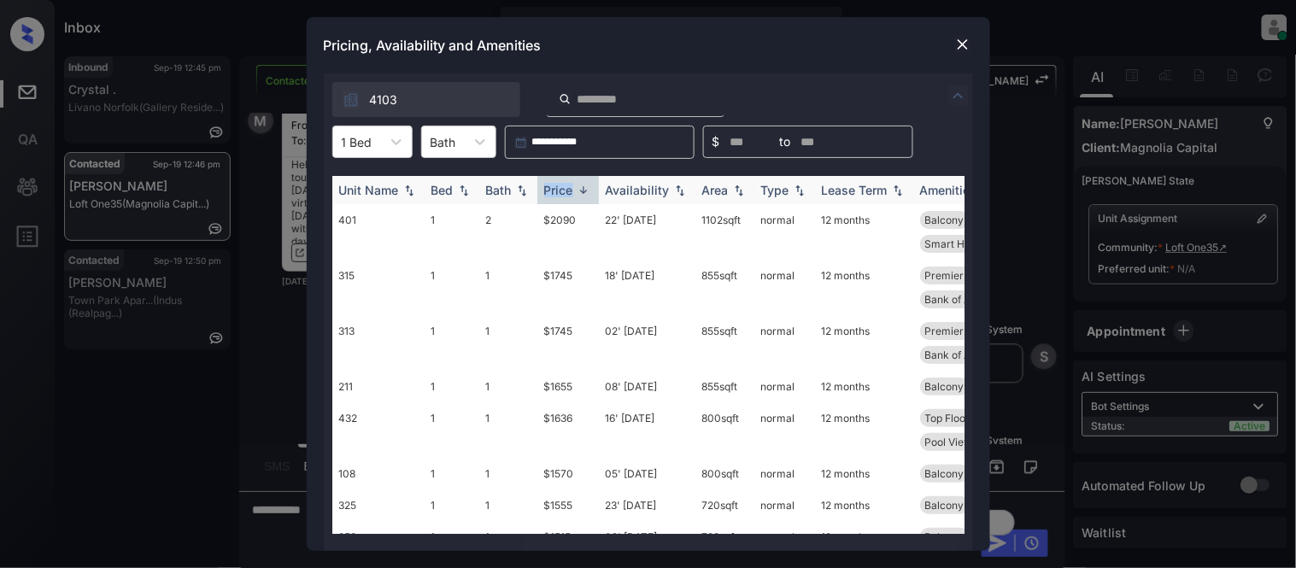
click at [566, 190] on div "Price" at bounding box center [558, 190] width 29 height 15
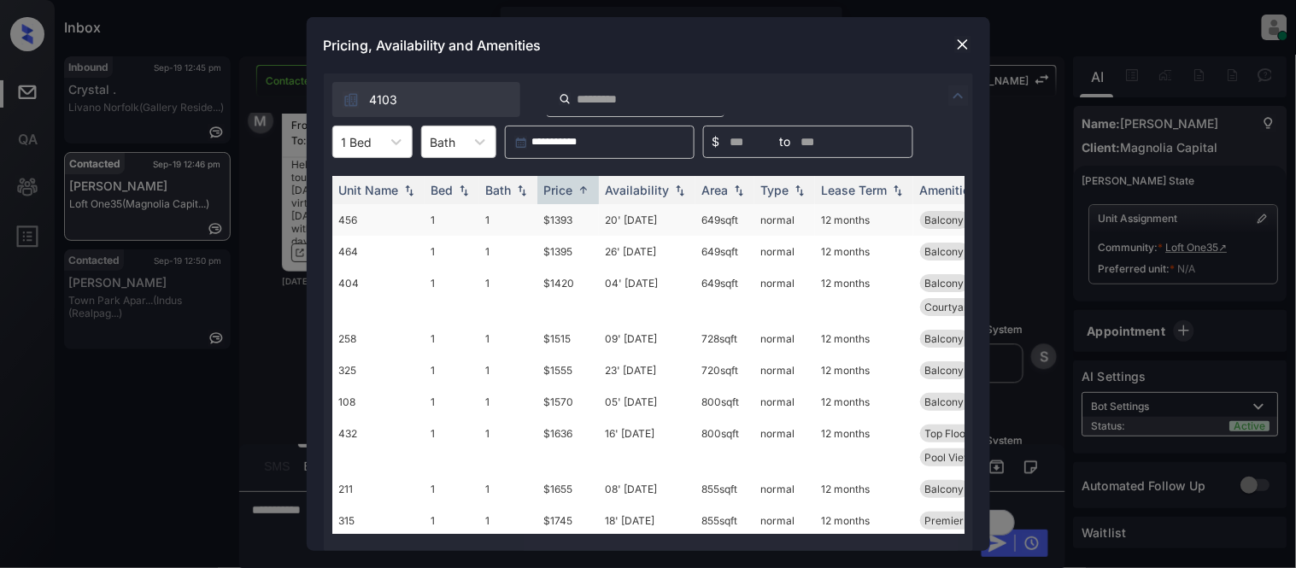
click at [554, 227] on td "$1393" at bounding box center [568, 220] width 62 height 32
click at [554, 219] on td "$1393" at bounding box center [568, 220] width 62 height 32
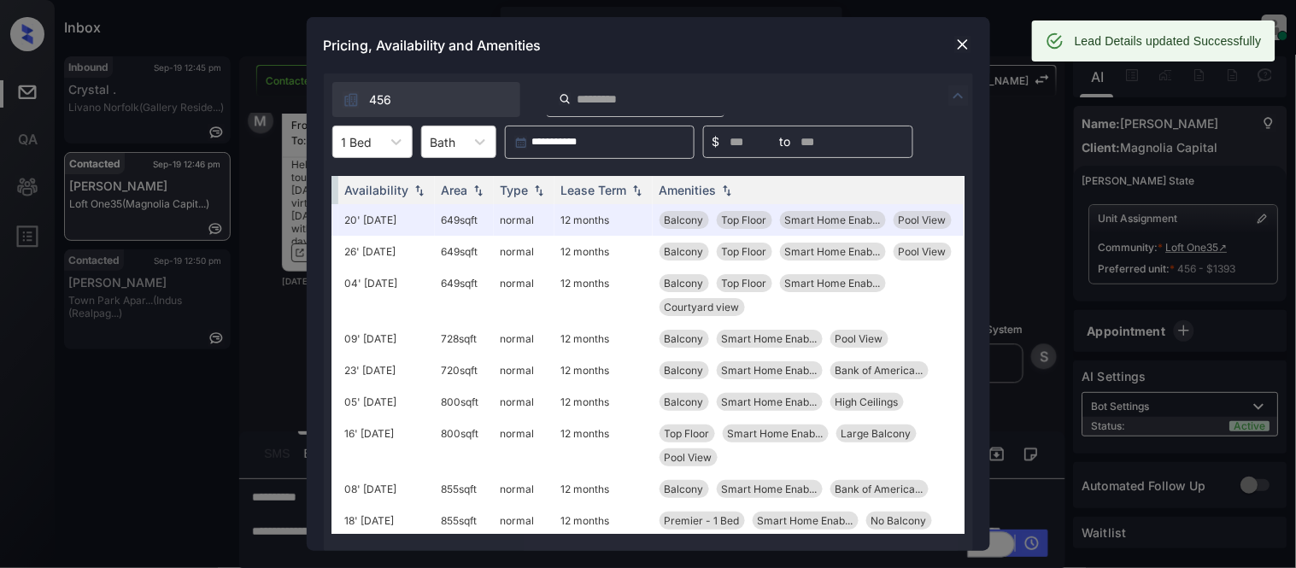
scroll to position [0, 274]
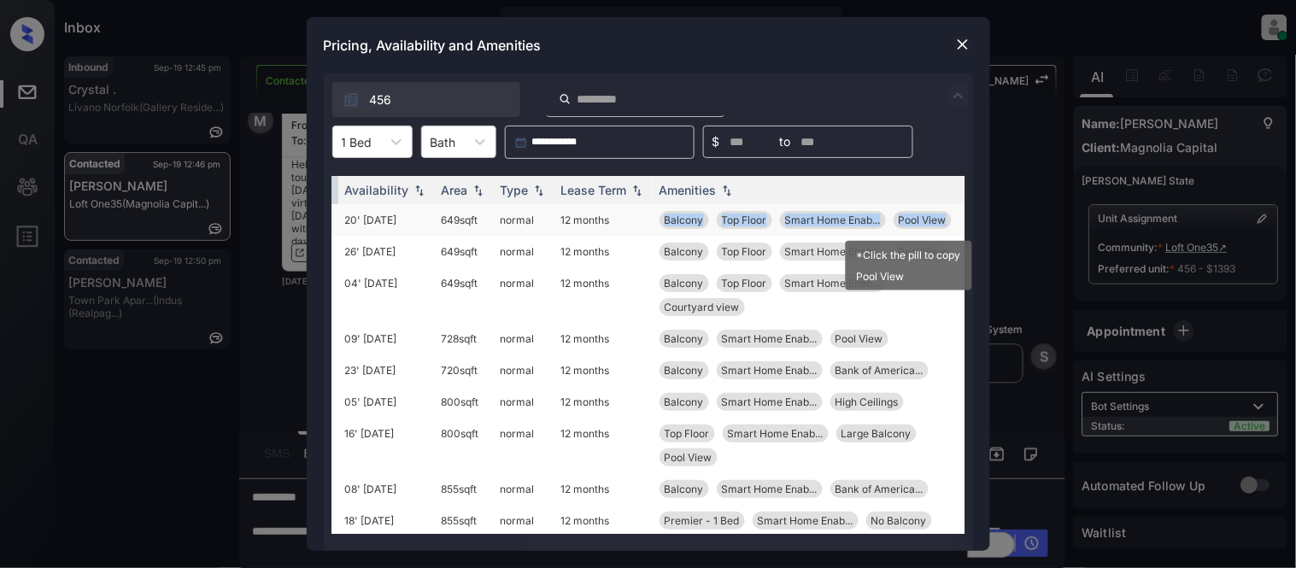
drag, startPoint x: 643, startPoint y: 214, endPoint x: 933, endPoint y: 215, distance: 289.6
click at [933, 215] on td "Balcony Top Floor Smart Home Enab... Pool View" at bounding box center [809, 220] width 312 height 32
copy div "Balcony Top Floor Smart Home Enab... Pool View"
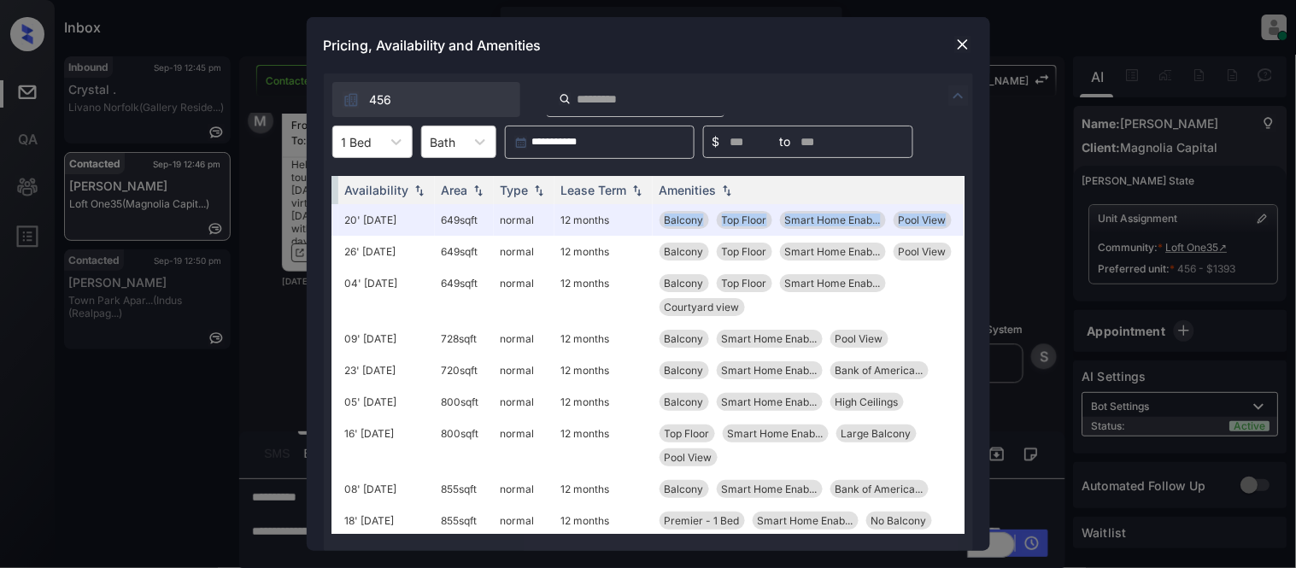
click at [959, 44] on img at bounding box center [962, 44] width 17 height 17
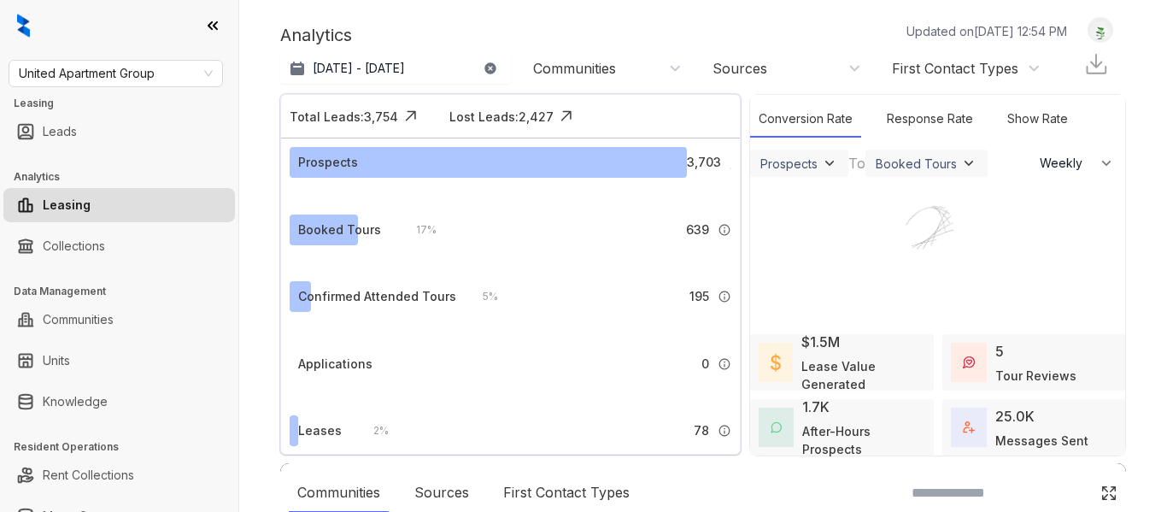
select select "******"
click at [134, 71] on div at bounding box center [583, 256] width 1167 height 512
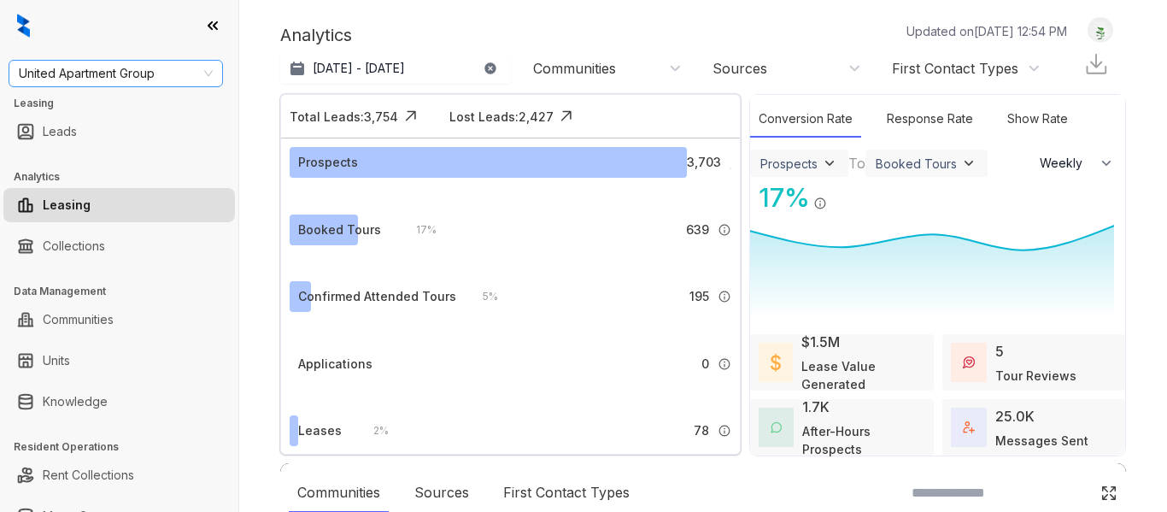
click at [135, 72] on span "United Apartment Group" at bounding box center [116, 74] width 194 height 26
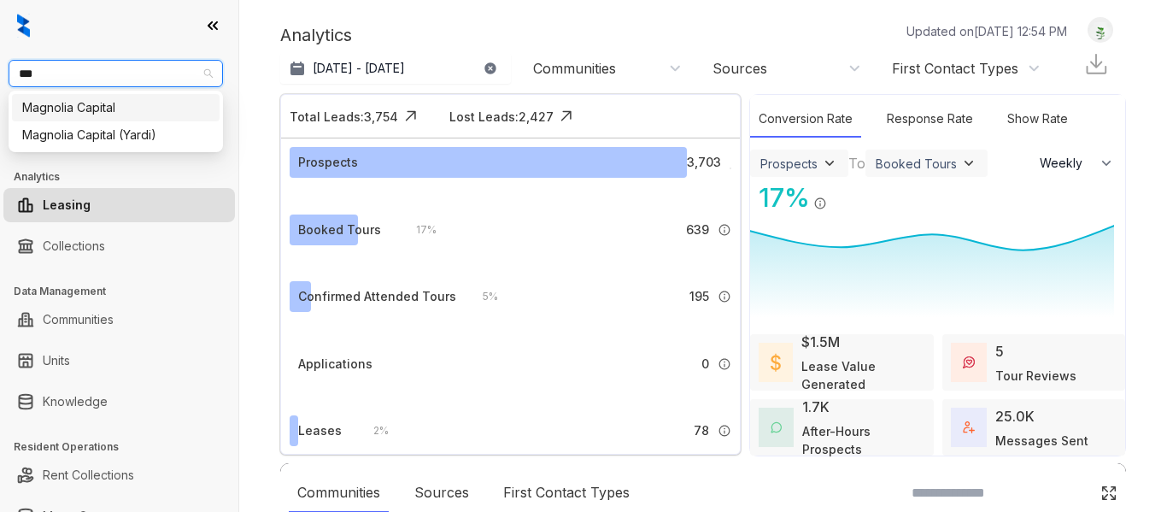
type input "****"
click at [114, 108] on div "Magnolia Capital" at bounding box center [115, 107] width 187 height 19
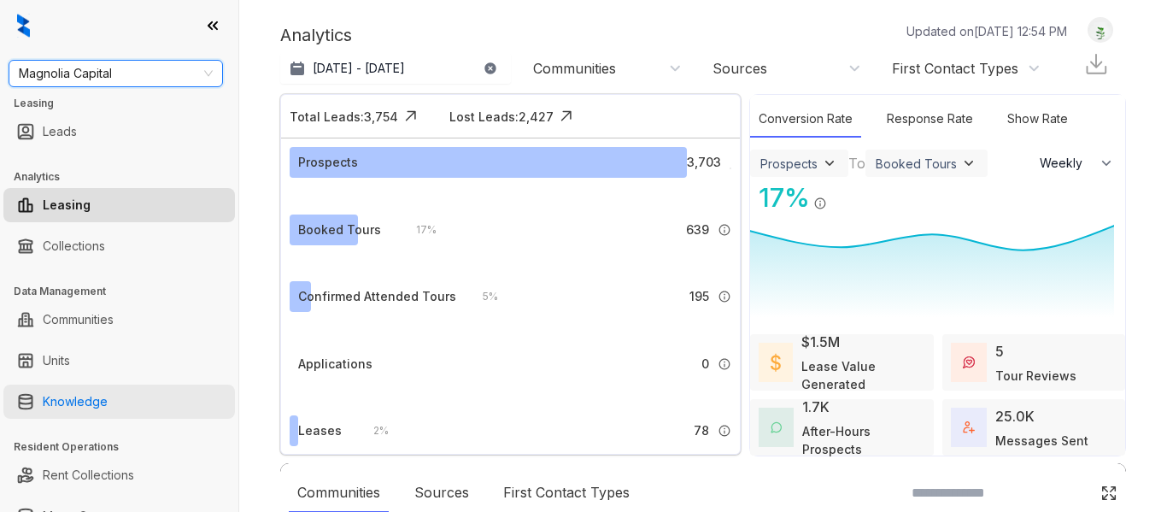
click at [108, 410] on link "Knowledge" at bounding box center [75, 401] width 65 height 34
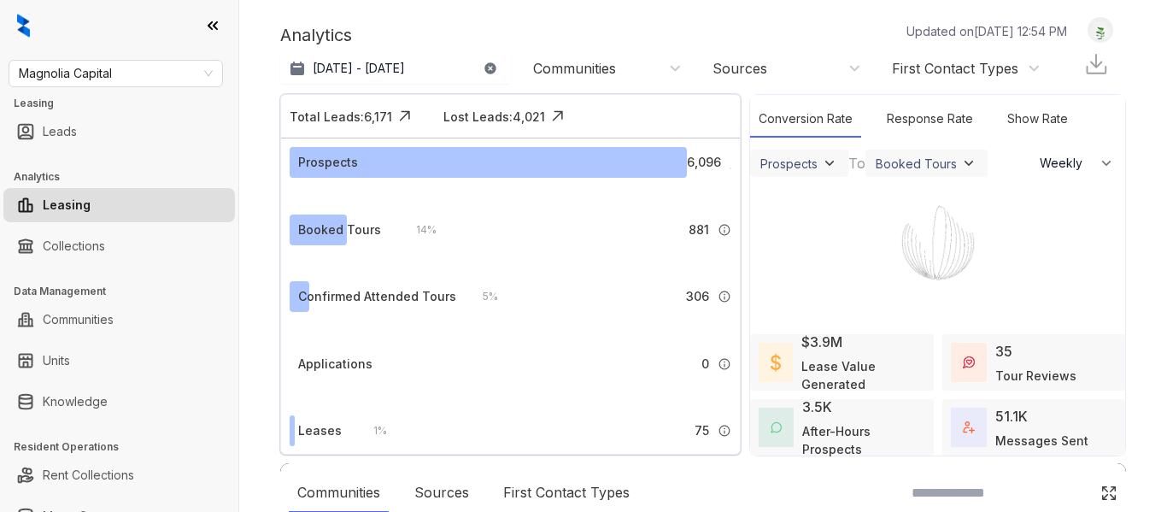
select select "******"
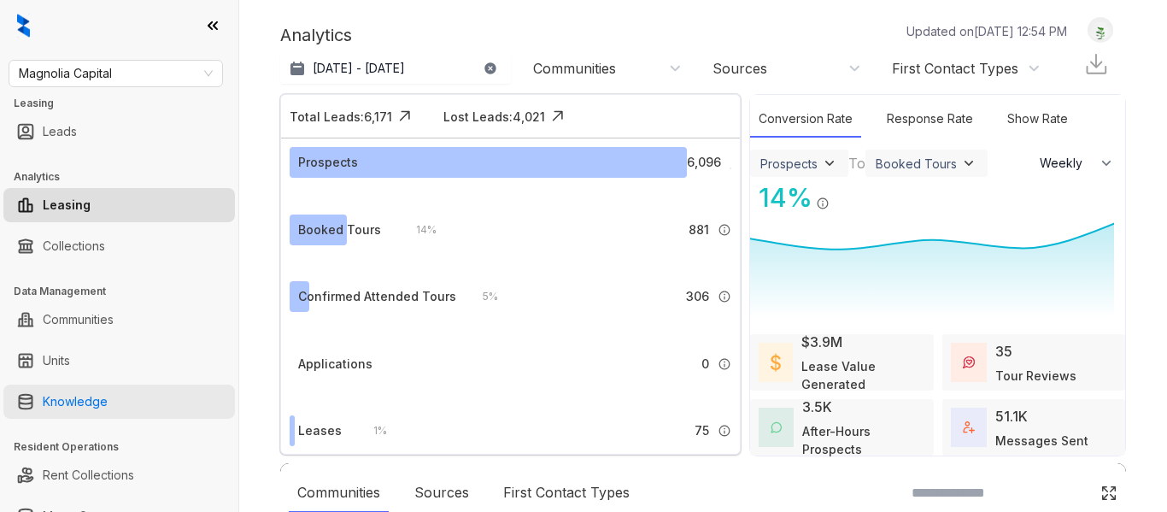
click at [99, 396] on link "Knowledge" at bounding box center [75, 401] width 65 height 34
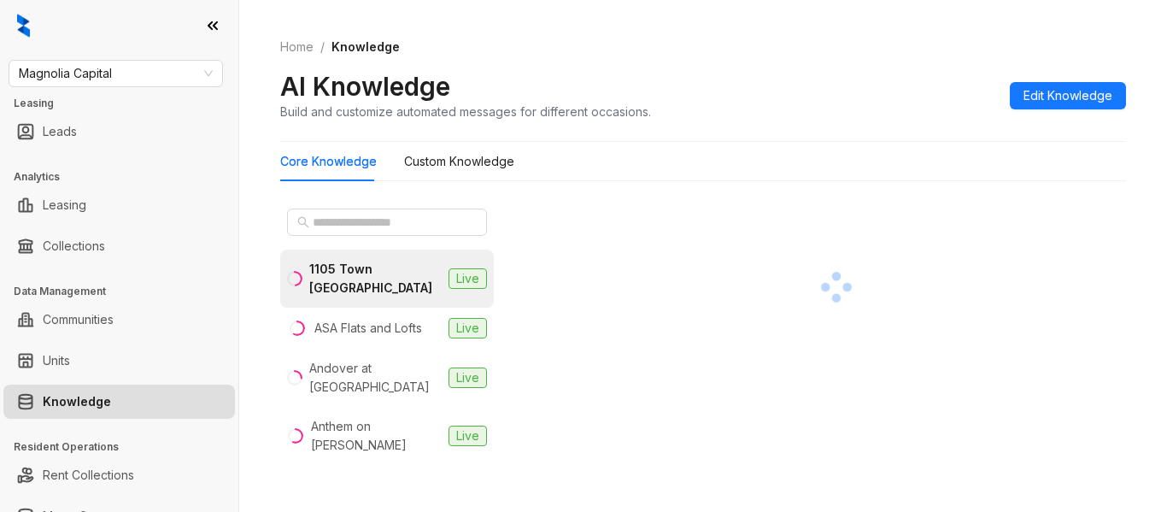
click at [289, 13] on div "Home / Knowledge AI Knowledge Build and customize automated messages for differ…" at bounding box center [703, 256] width 928 height 512
click at [418, 234] on span at bounding box center [387, 221] width 200 height 27
click at [407, 223] on input "text" at bounding box center [388, 222] width 150 height 19
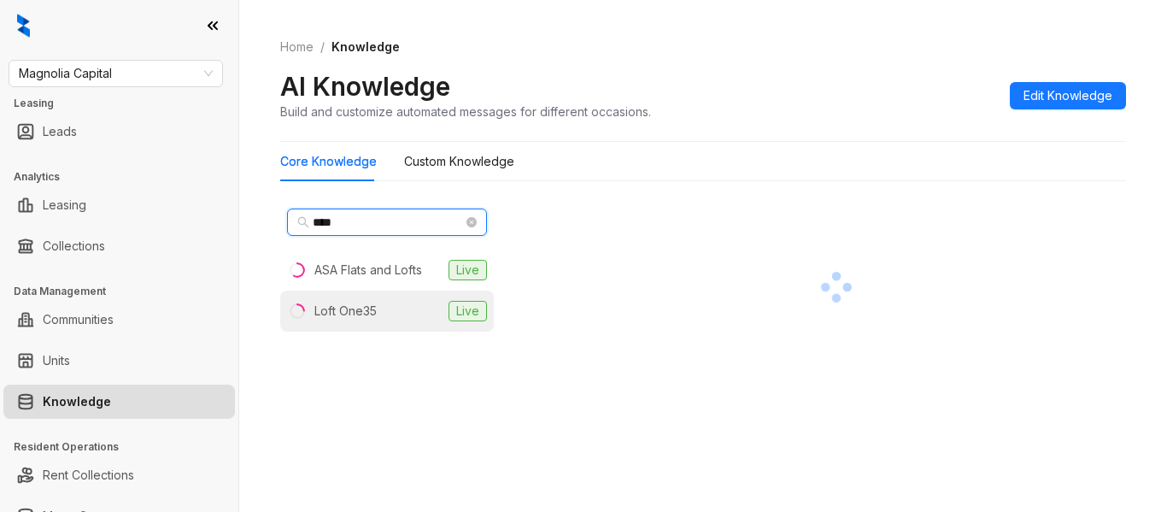
type input "****"
click at [359, 309] on div "Loft One35" at bounding box center [345, 311] width 62 height 19
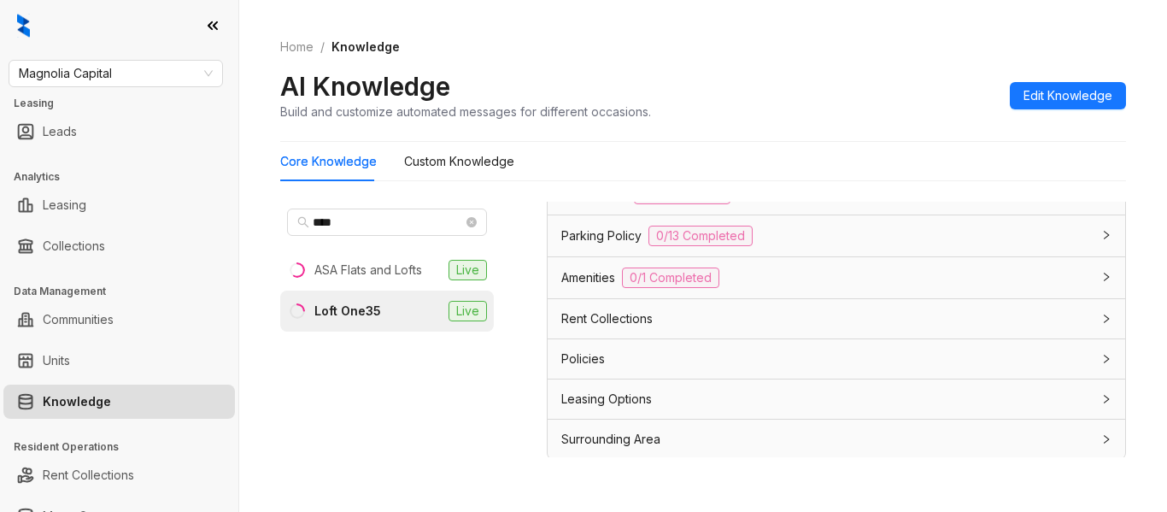
scroll to position [1633, 0]
drag, startPoint x: 638, startPoint y: 394, endPoint x: 636, endPoint y: 385, distance: 8.7
click at [638, 391] on span "Leasing Options" at bounding box center [606, 396] width 91 height 19
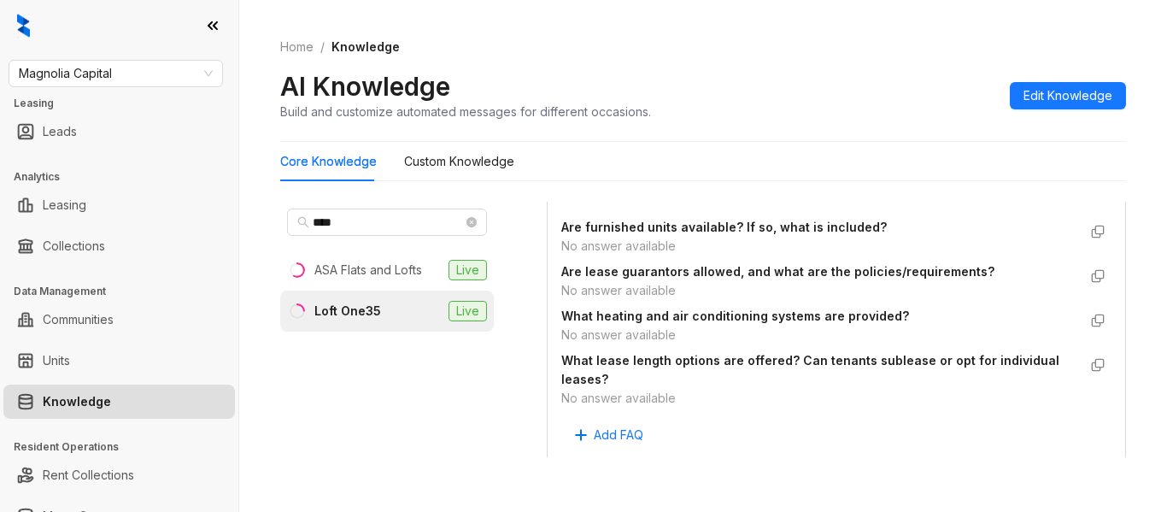
scroll to position [1873, 0]
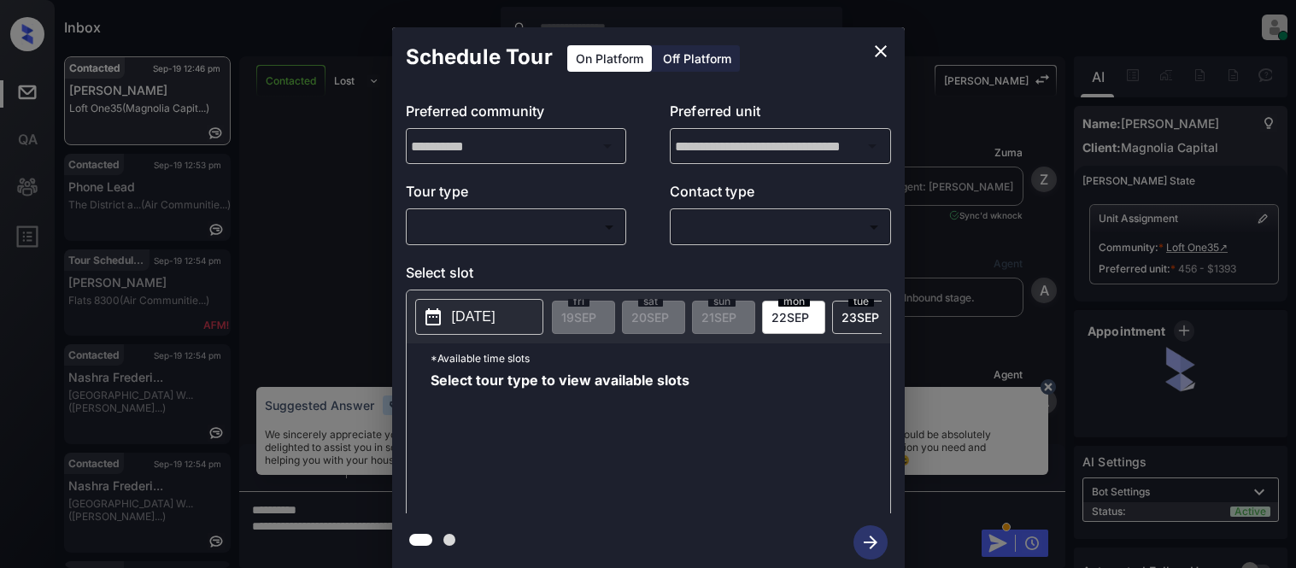
click at [532, 224] on body "Inbox Kristina Cataag Online Set yourself offline Set yourself on break Profile…" at bounding box center [648, 284] width 1296 height 568
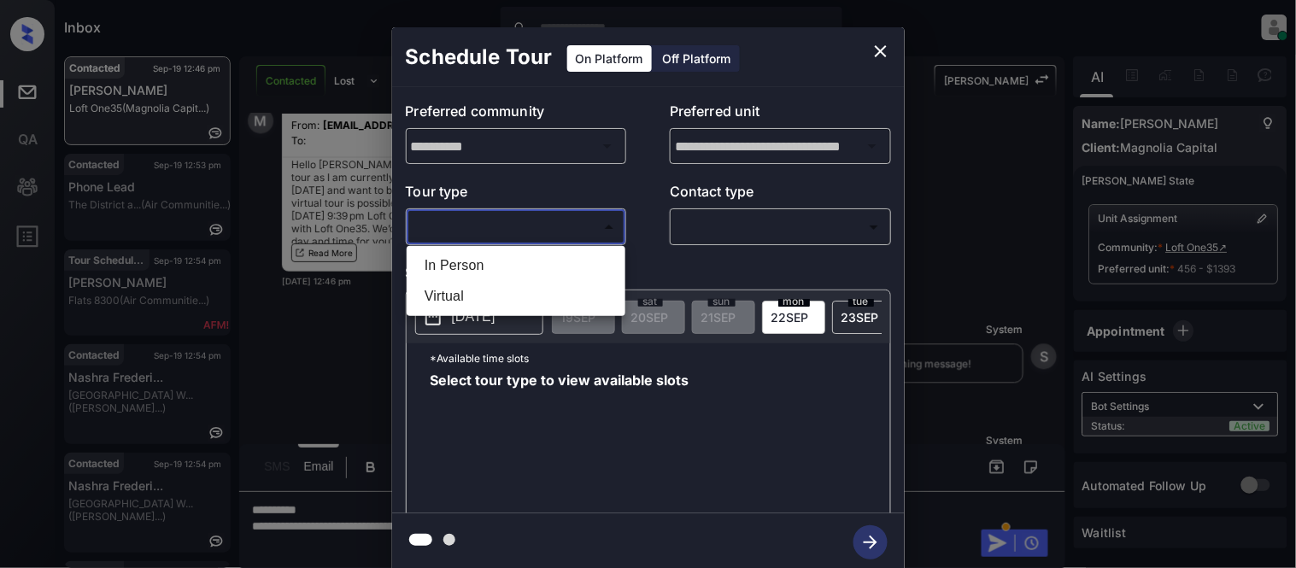
click at [871, 52] on div at bounding box center [648, 284] width 1296 height 568
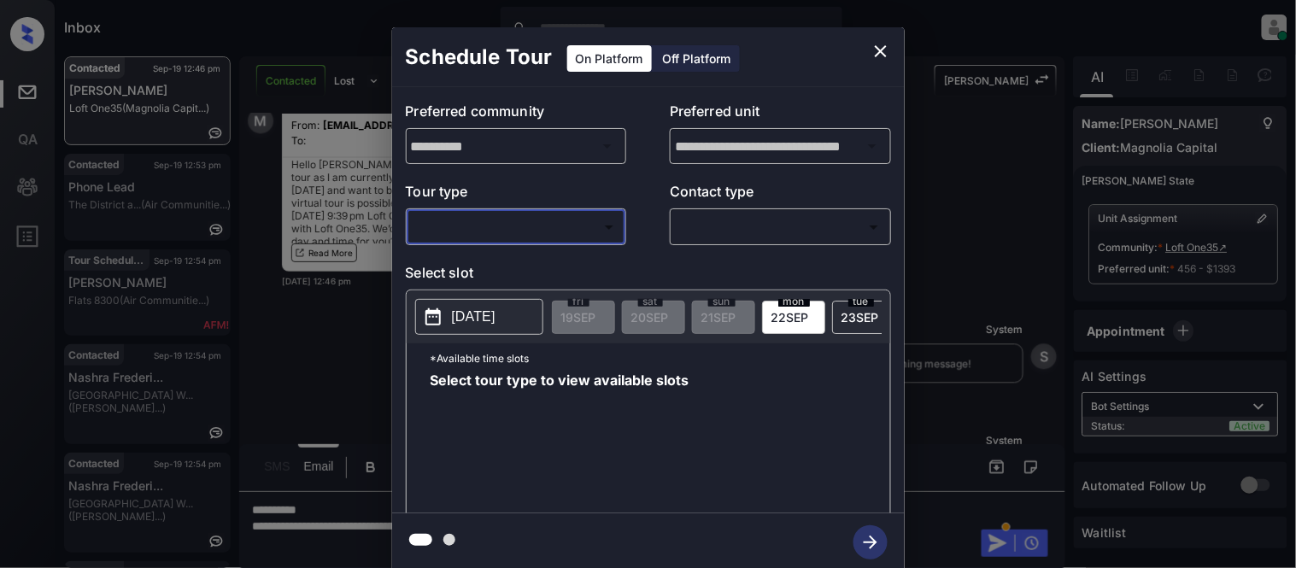
click at [883, 50] on icon "close" at bounding box center [880, 51] width 21 height 21
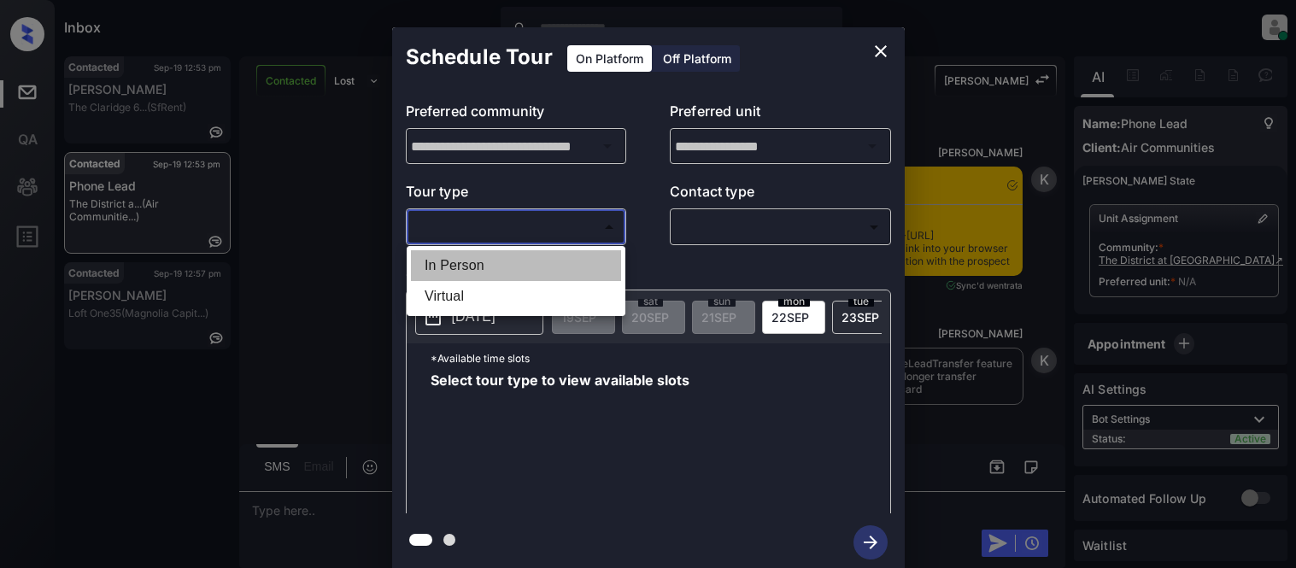
click at [455, 258] on li "In Person" at bounding box center [516, 265] width 210 height 31
type input "********"
click at [692, 232] on div at bounding box center [648, 284] width 1296 height 568
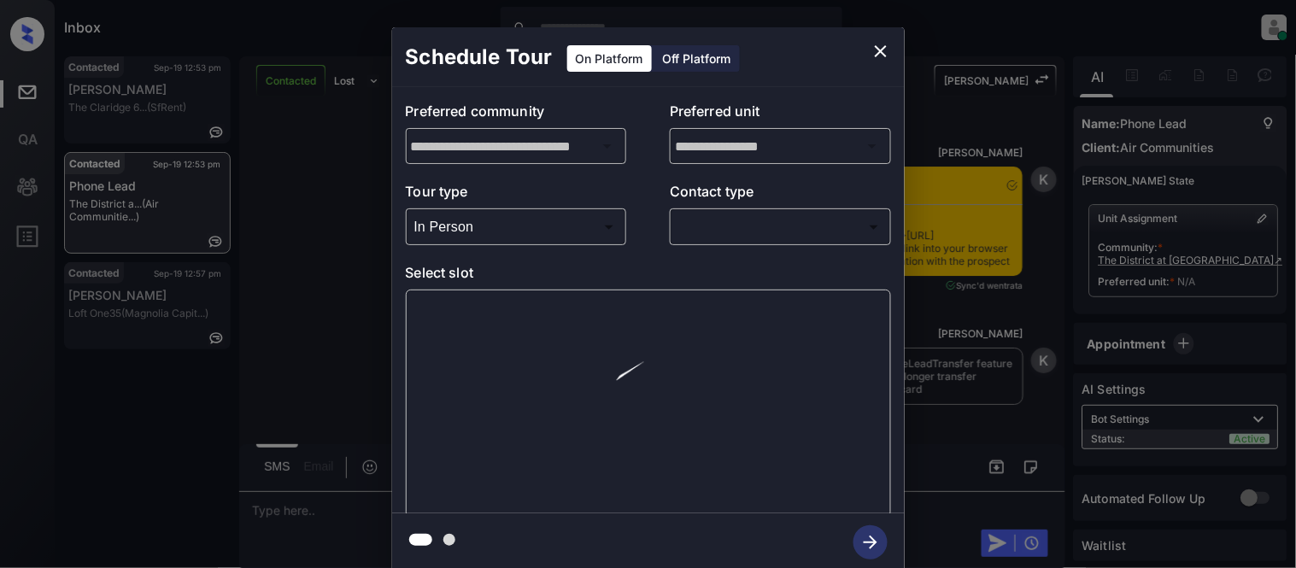
scroll to position [2529, 0]
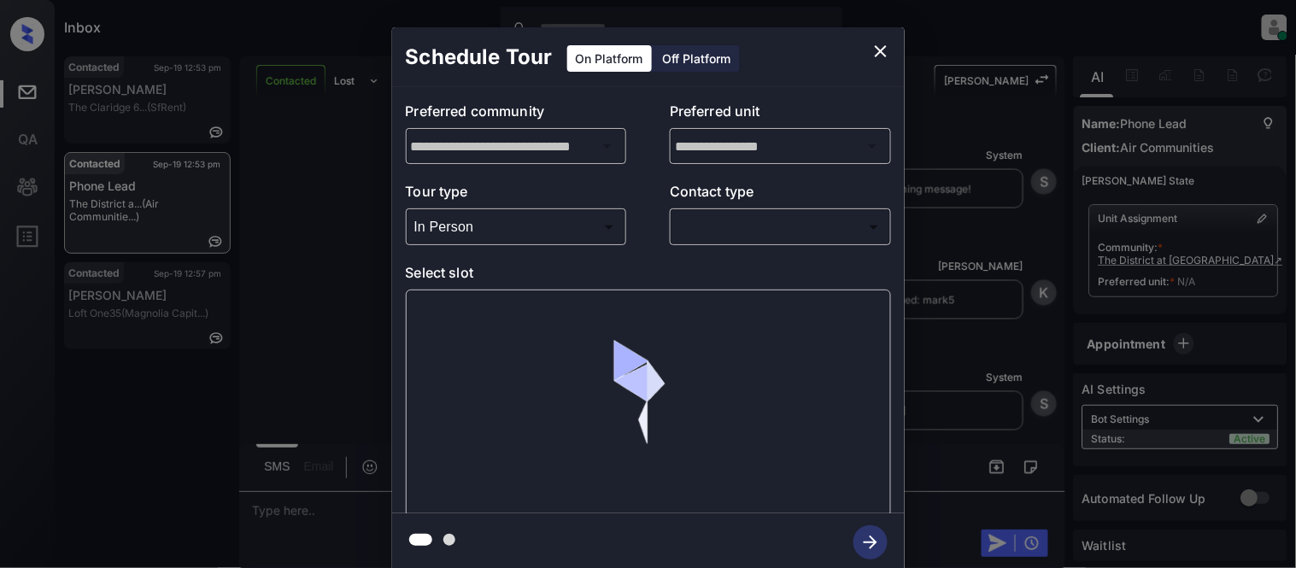
click at [692, 232] on body "Inbox [PERSON_NAME] Cataag Online Set yourself offline Set yourself on break Pr…" at bounding box center [648, 284] width 1296 height 568
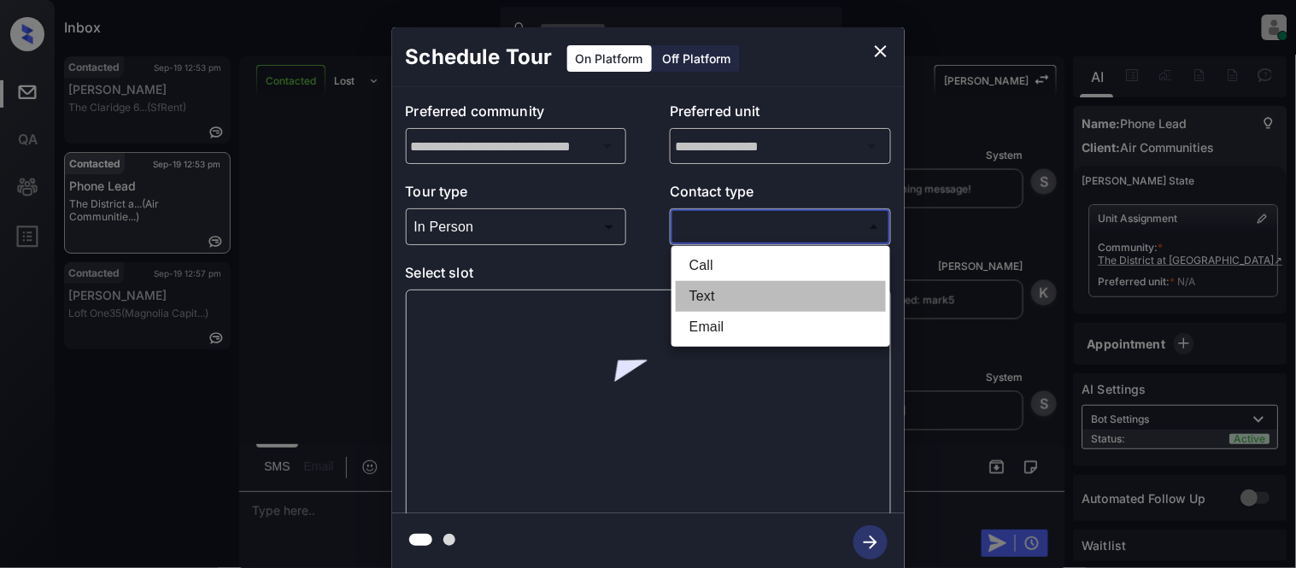
click at [692, 291] on li "Text" at bounding box center [781, 296] width 210 height 31
type input "****"
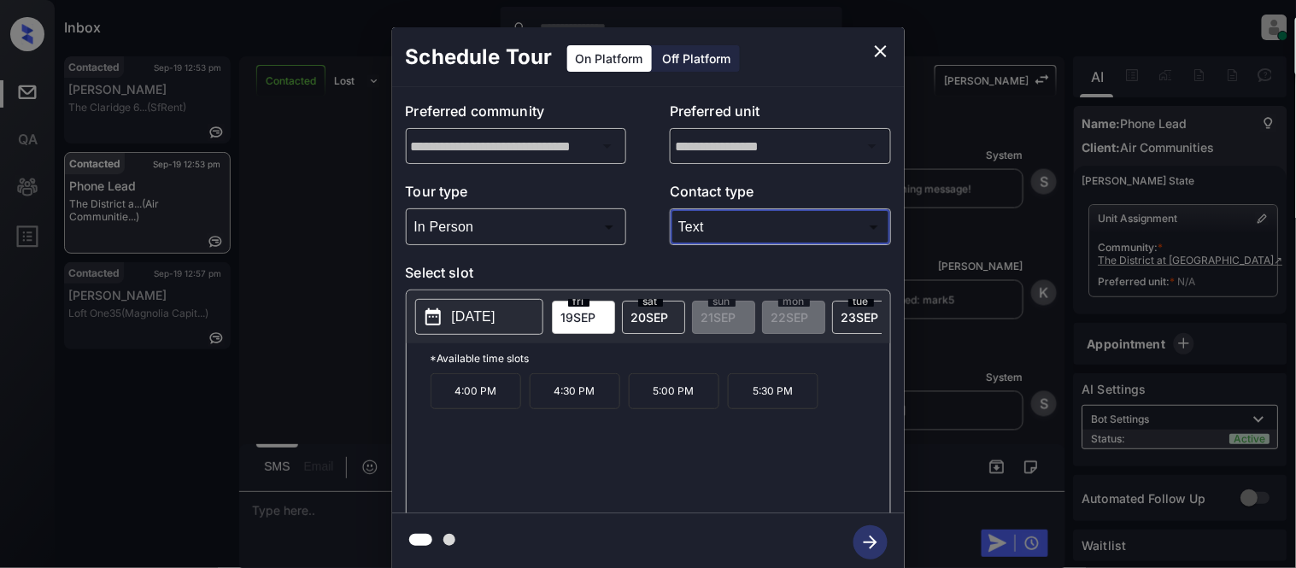
click at [881, 52] on icon "close" at bounding box center [881, 51] width 12 height 12
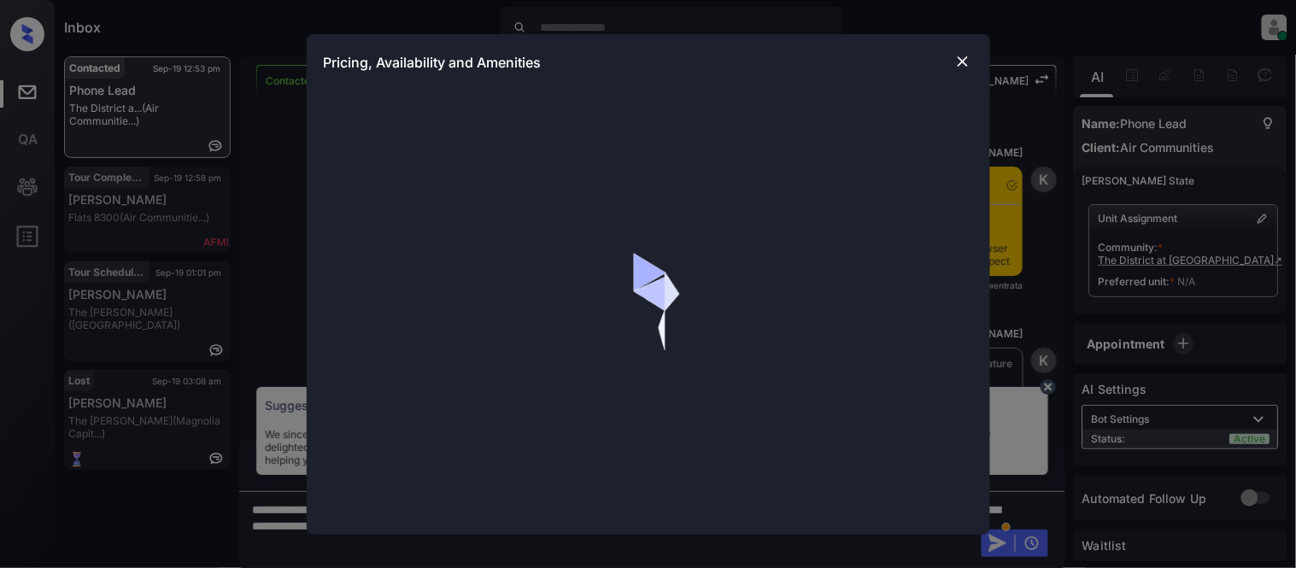
scroll to position [2433, 0]
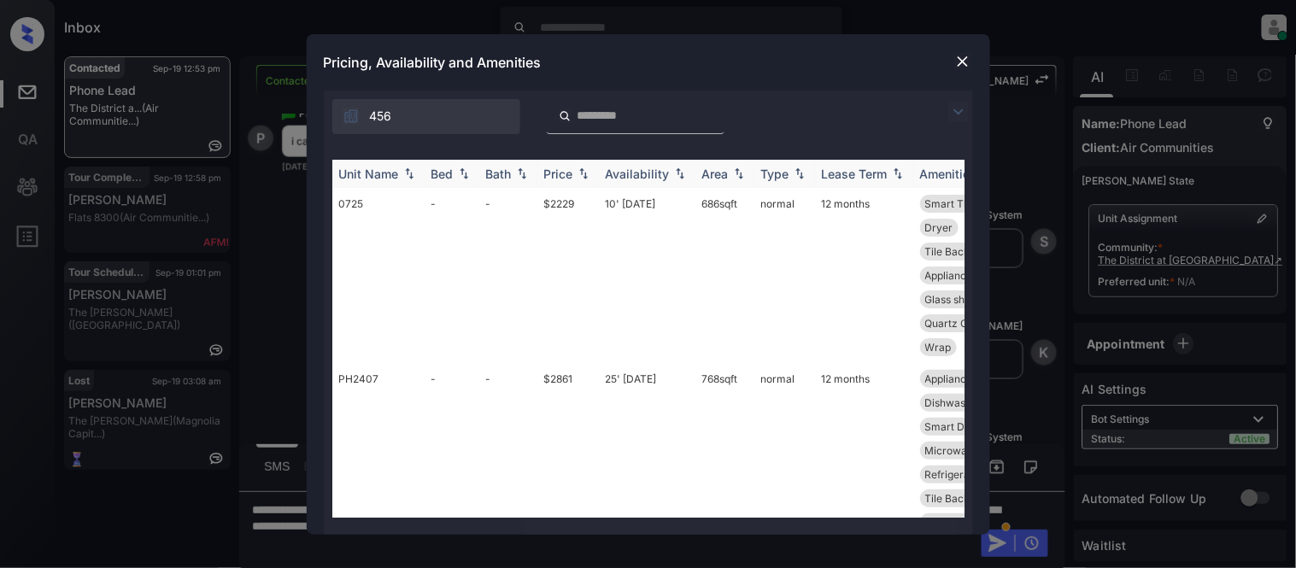
click at [579, 173] on img at bounding box center [583, 173] width 17 height 12
click at [549, 200] on td "$2097" at bounding box center [568, 275] width 62 height 175
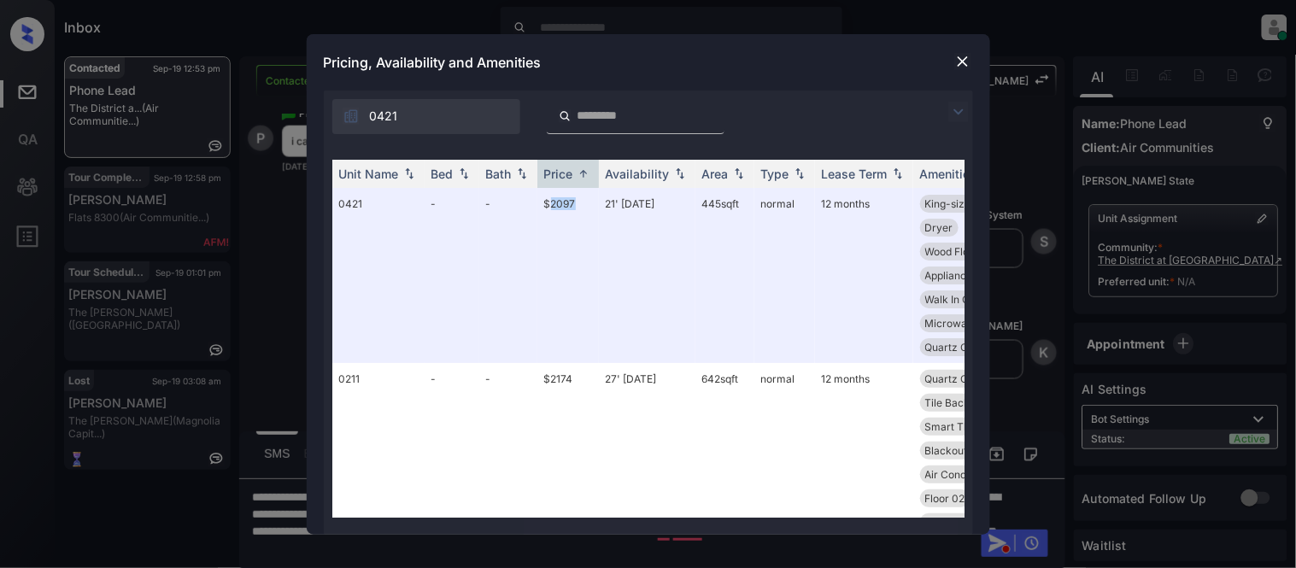
click at [963, 69] on img at bounding box center [962, 61] width 17 height 17
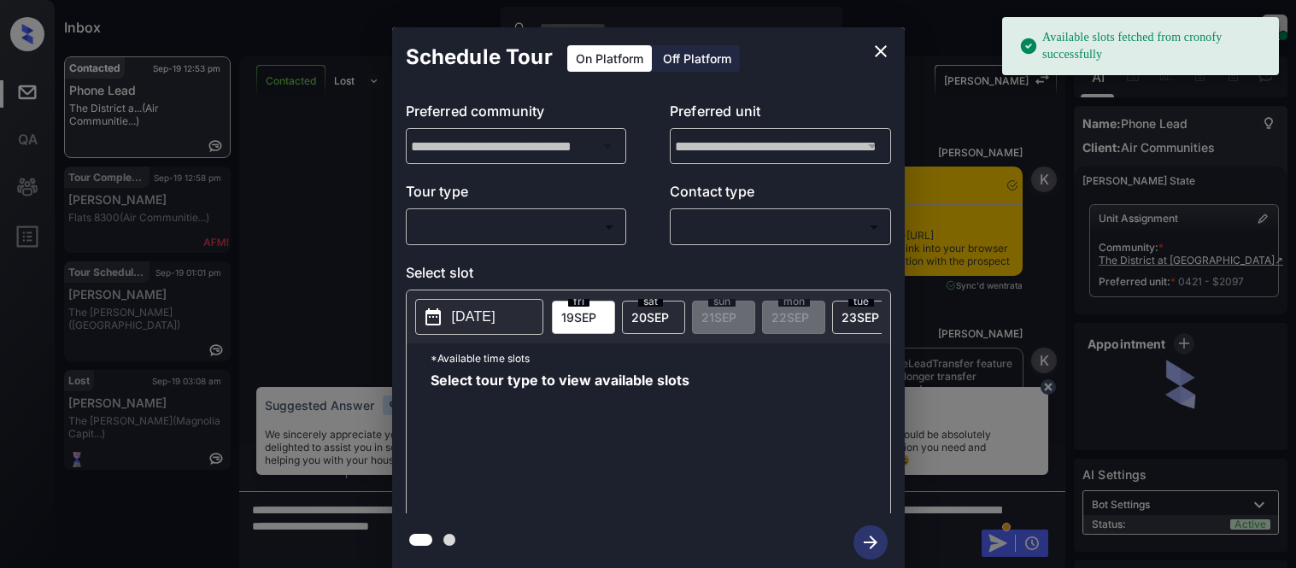
click at [551, 243] on div "​ ​" at bounding box center [516, 226] width 221 height 37
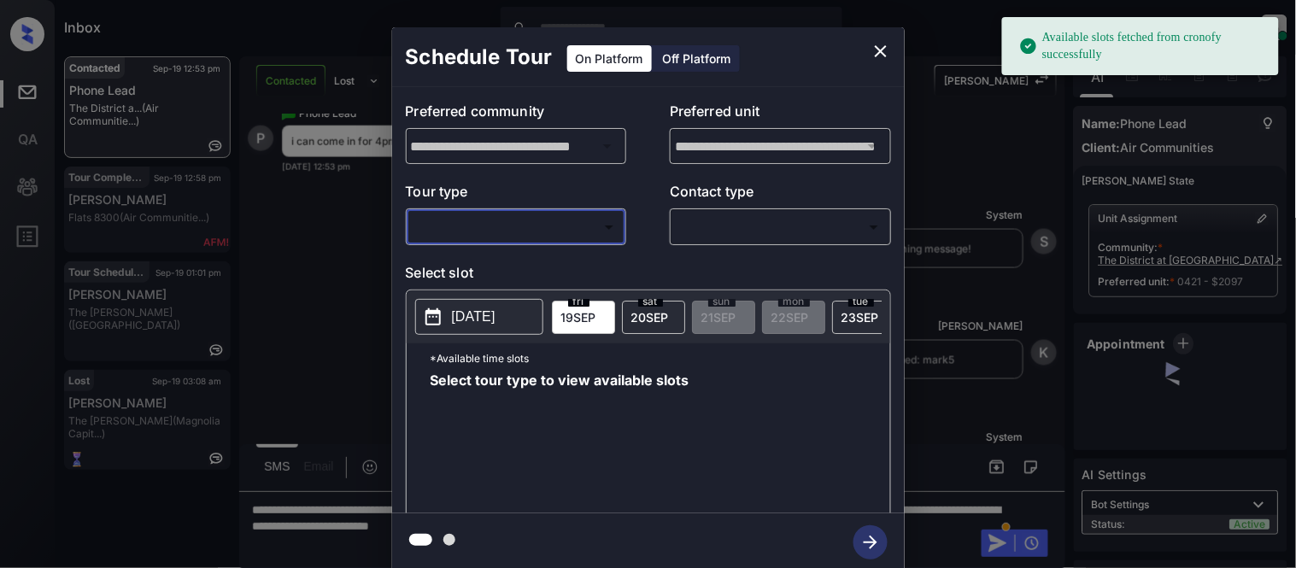
click at [540, 229] on body "Available slots fetched from cronofy successfully Inbox [PERSON_NAME] Online Se…" at bounding box center [648, 284] width 1296 height 568
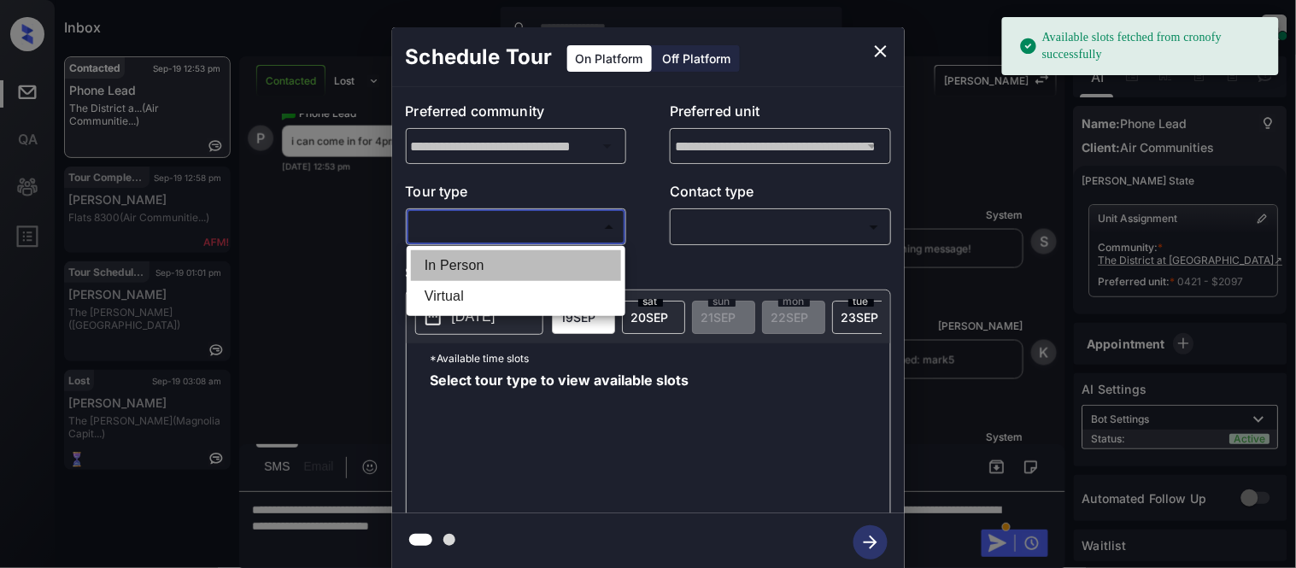
click at [550, 258] on li "In Person" at bounding box center [516, 265] width 210 height 31
type input "********"
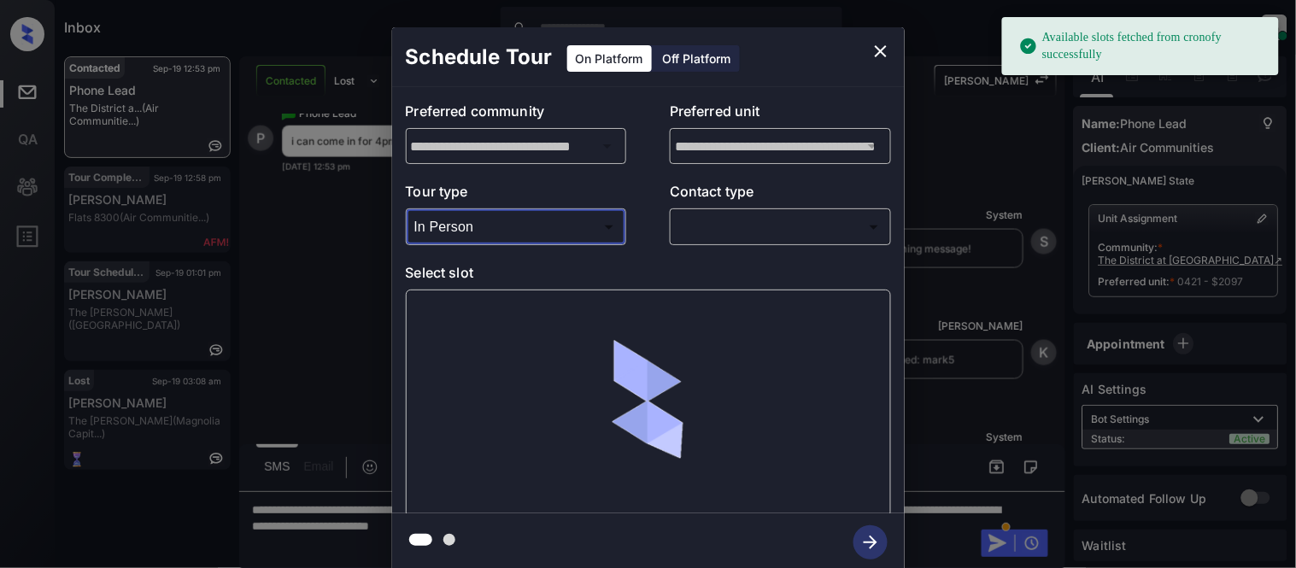
click at [719, 228] on body "Available slots fetched from cronofy successfully Inbox [PERSON_NAME] Online Se…" at bounding box center [648, 284] width 1296 height 568
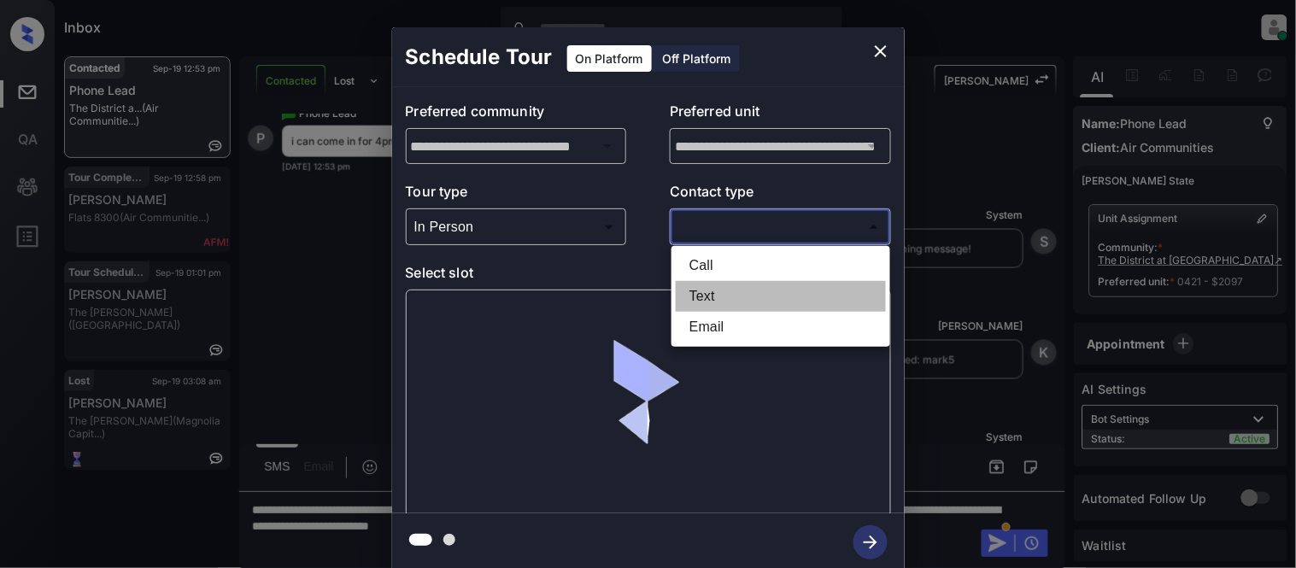
click at [712, 282] on li "Text" at bounding box center [781, 296] width 210 height 31
type input "****"
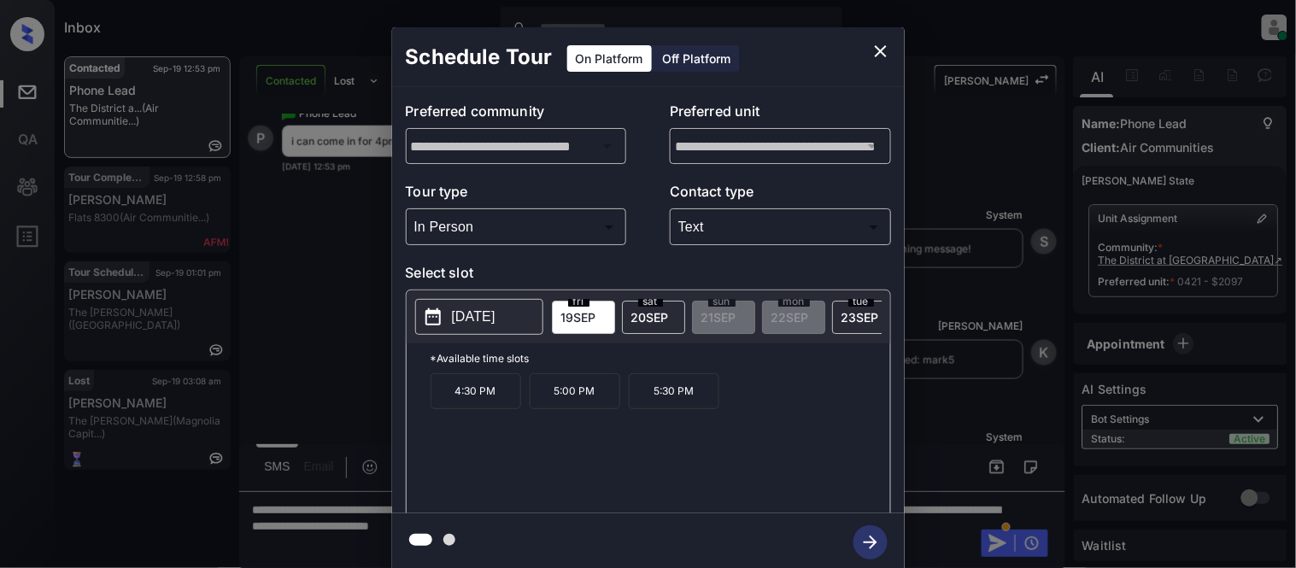
click at [472, 409] on p "4:30 PM" at bounding box center [476, 391] width 91 height 36
click at [870, 542] on icon "button" at bounding box center [871, 543] width 14 height 14
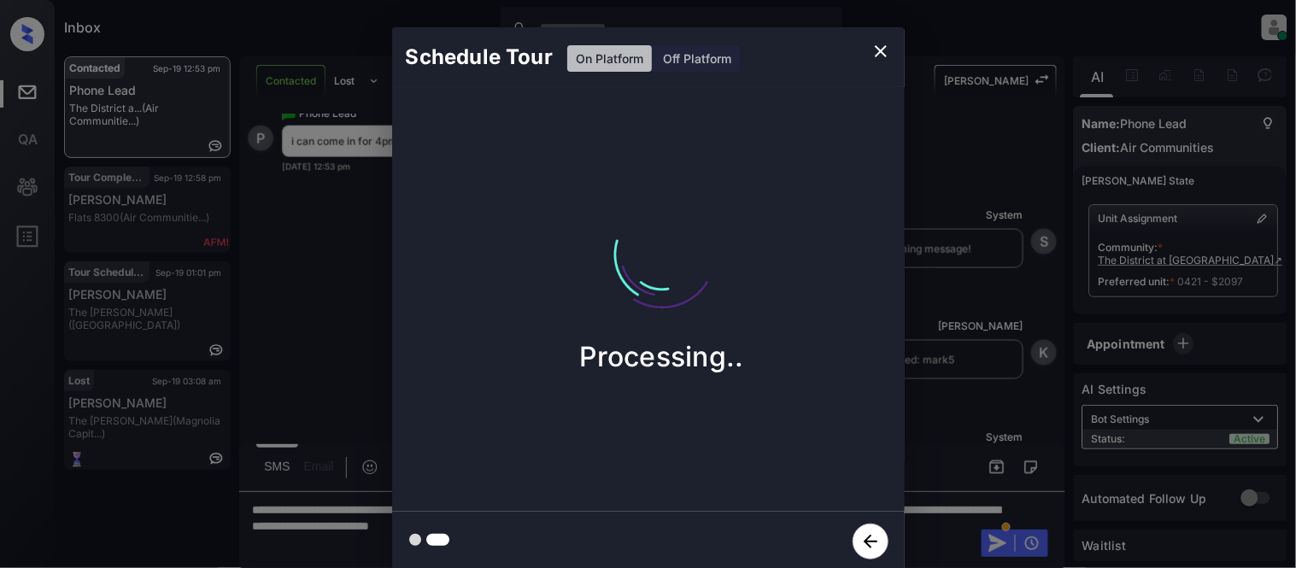
click at [974, 428] on div "Schedule Tour On Platform Off Platform Processing.." at bounding box center [648, 299] width 1296 height 599
